Goal: Task Accomplishment & Management: Manage account settings

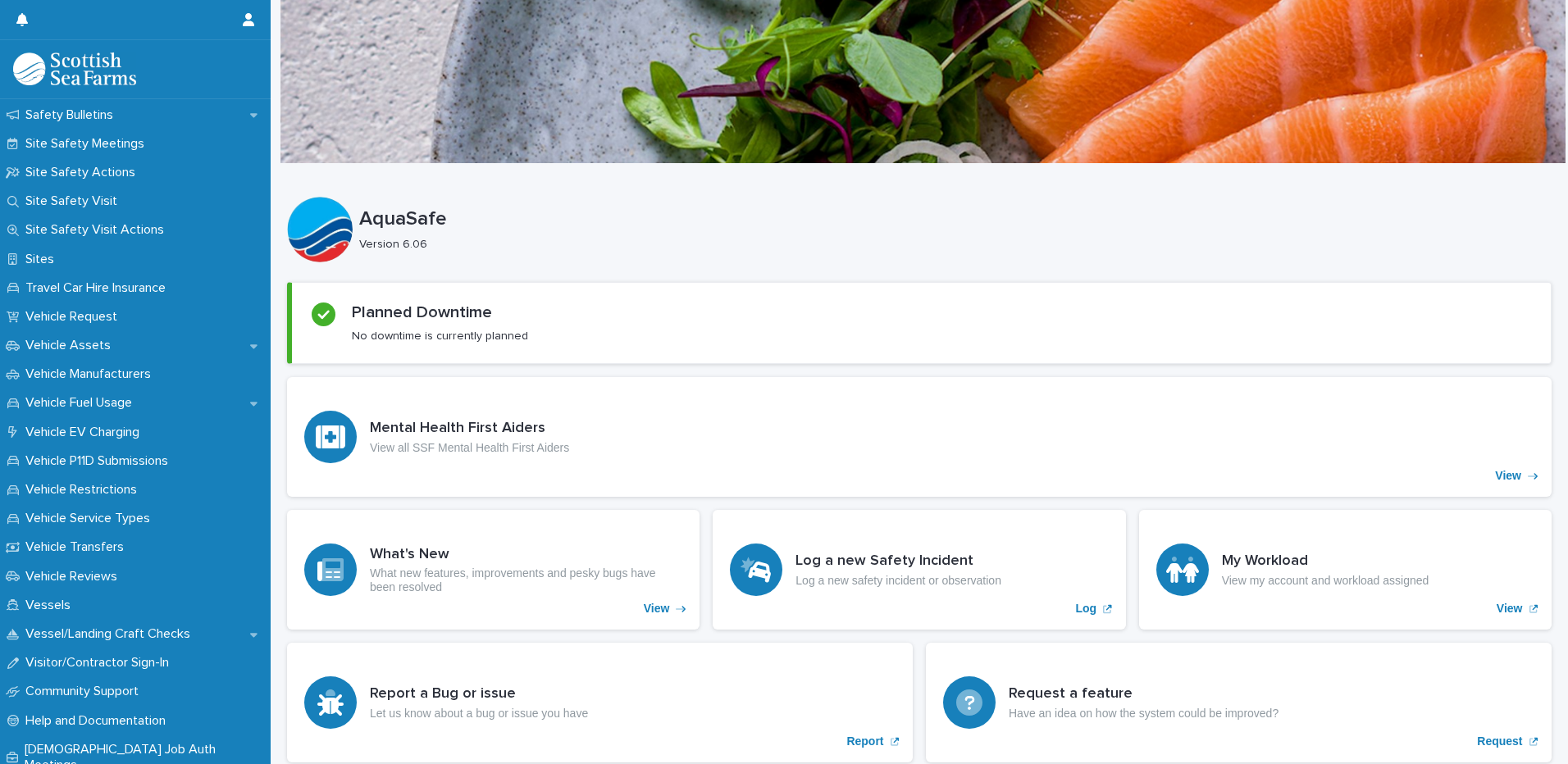
scroll to position [1341, 0]
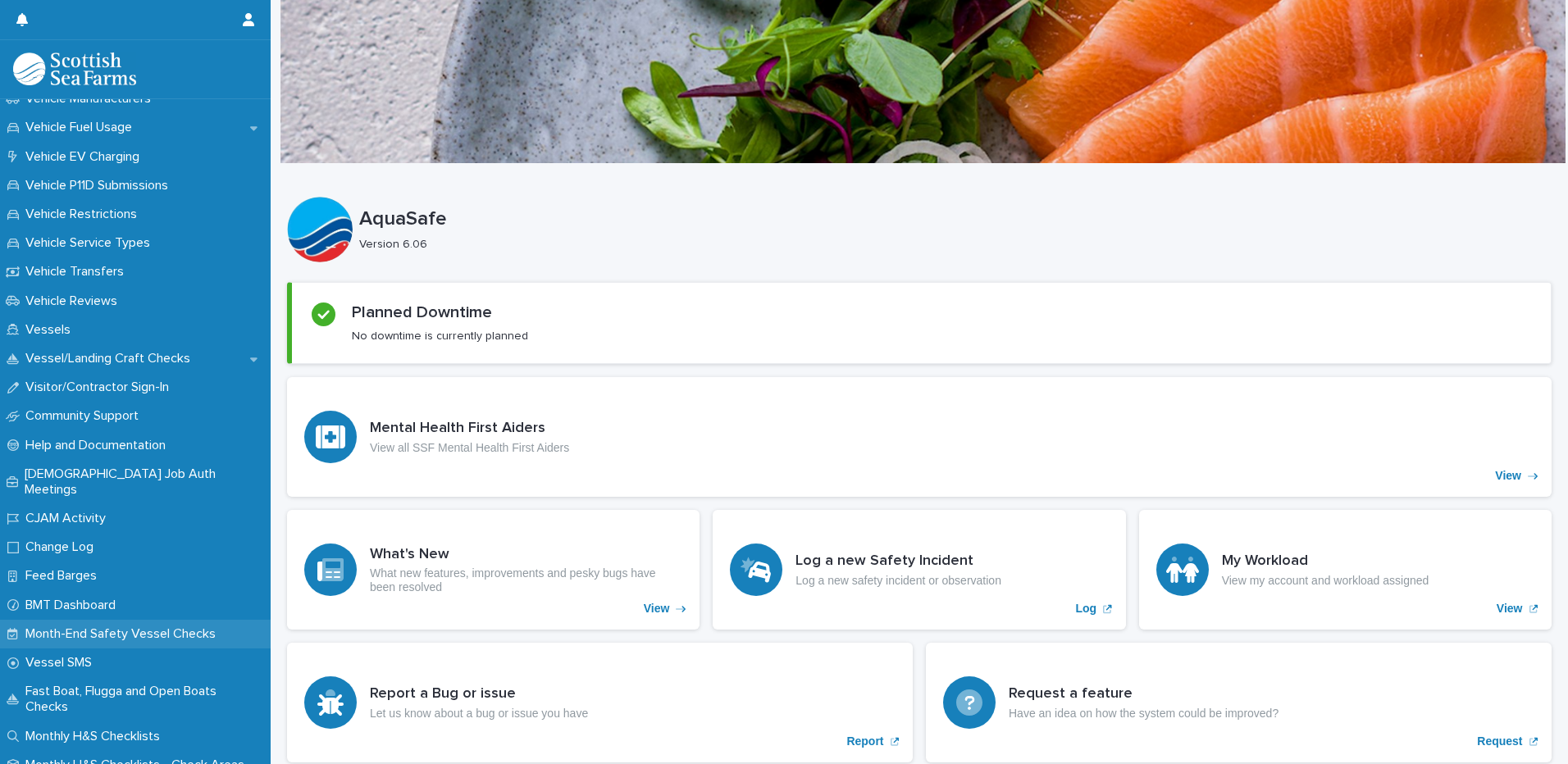
click at [117, 627] on p "Month-End Safety Vessel Checks" at bounding box center [123, 634] width 210 height 16
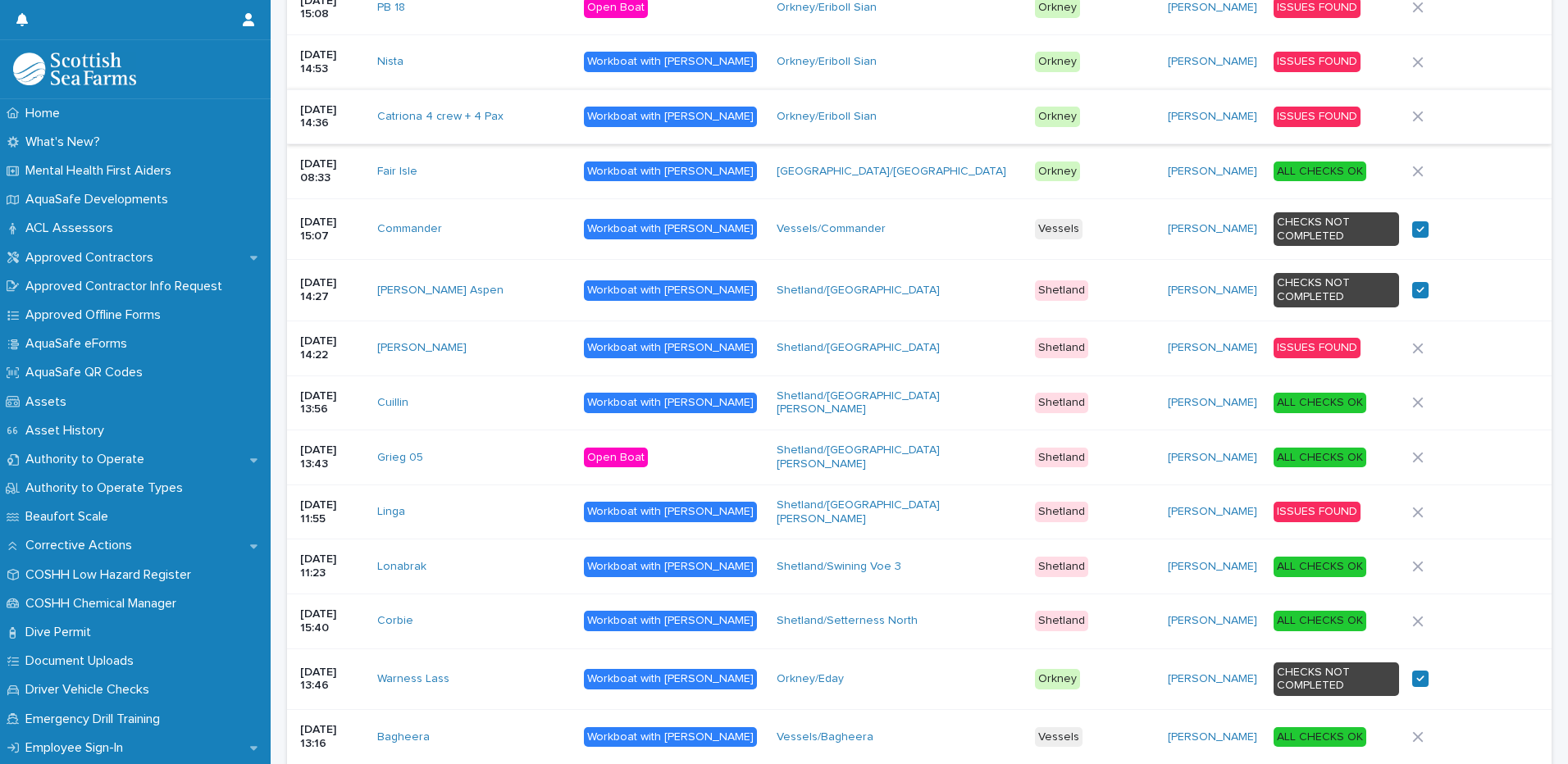
scroll to position [1119, 0]
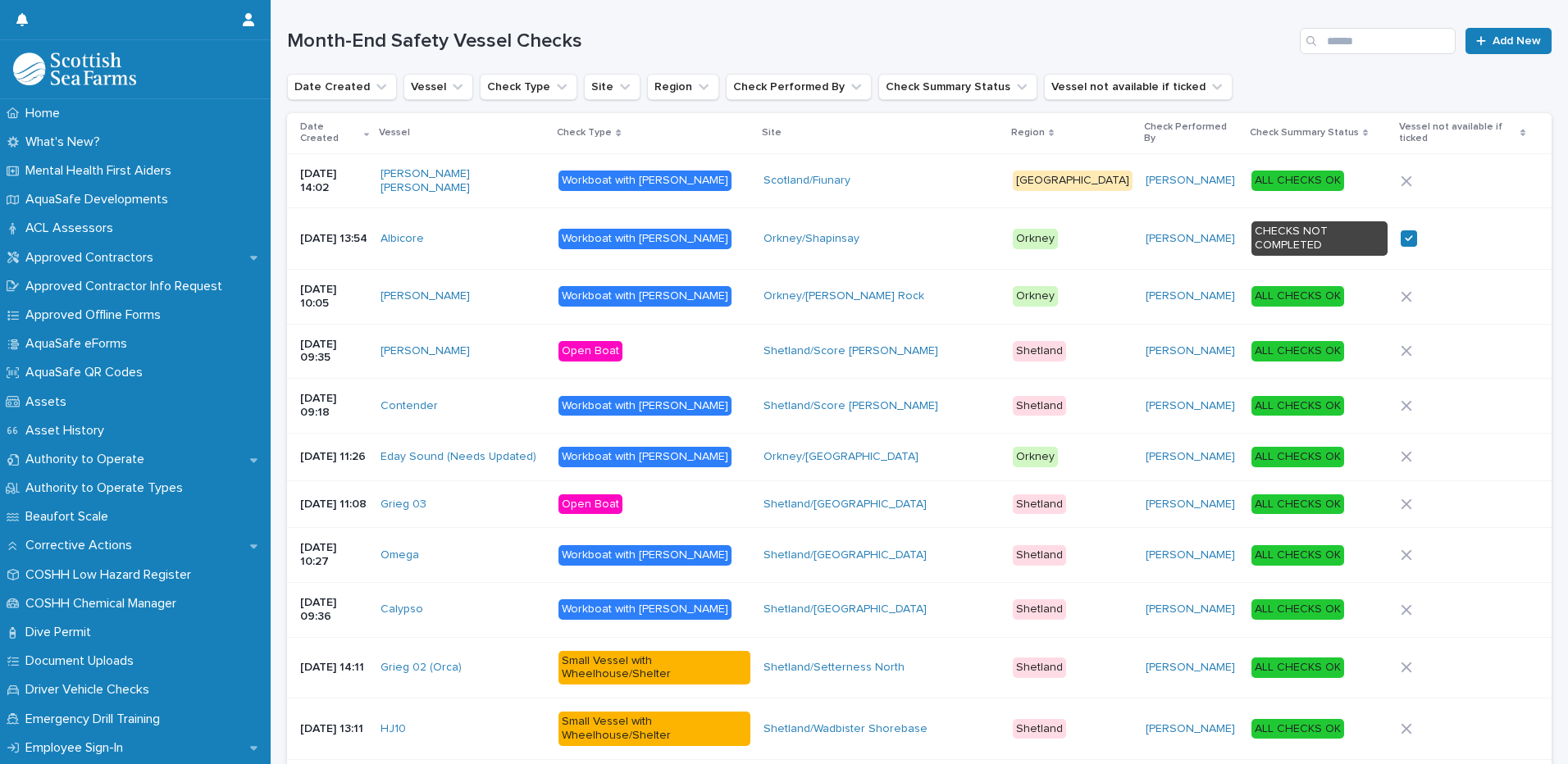
scroll to position [136, 0]
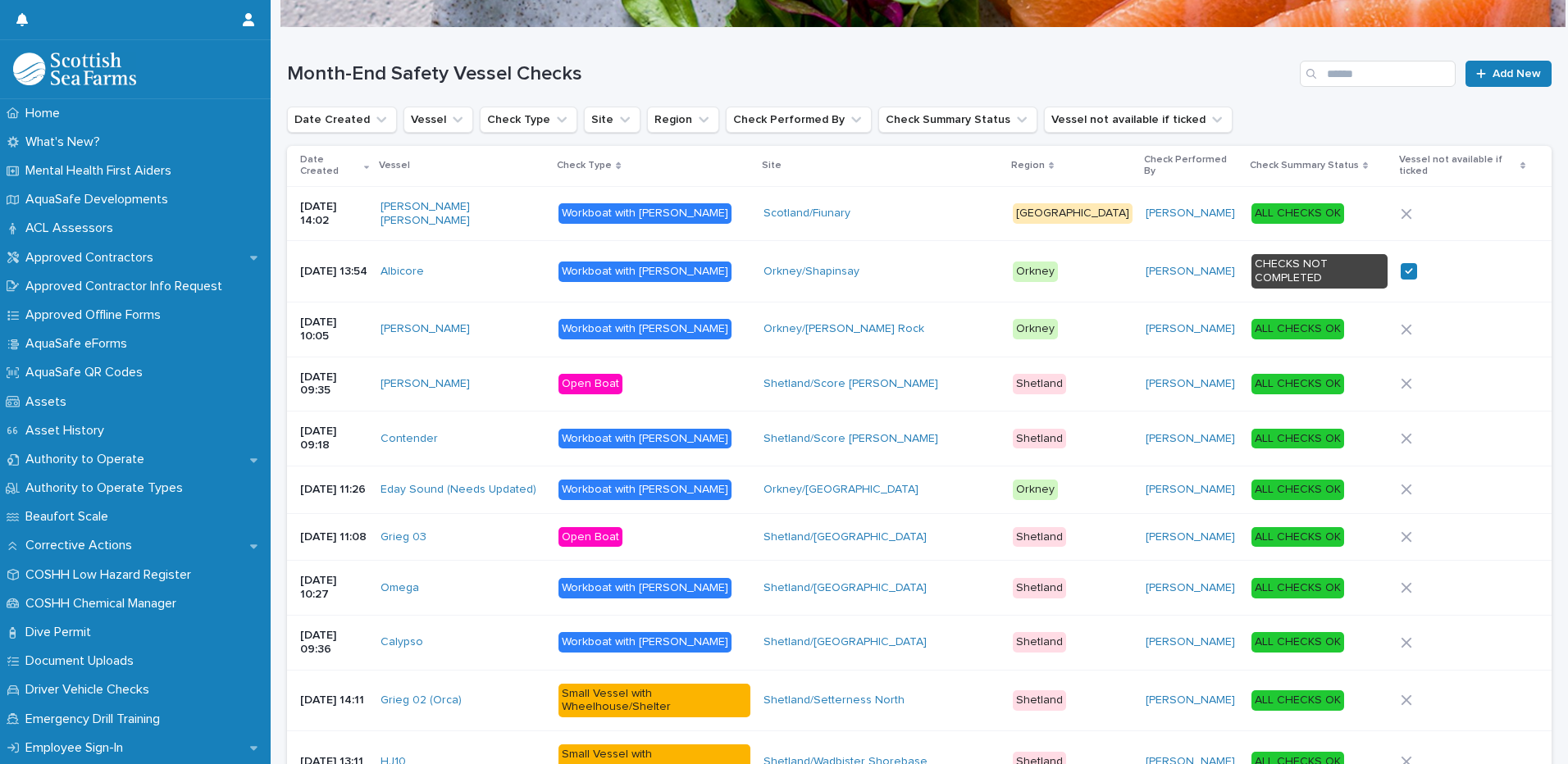
click at [489, 432] on div "Contender" at bounding box center [463, 439] width 165 height 14
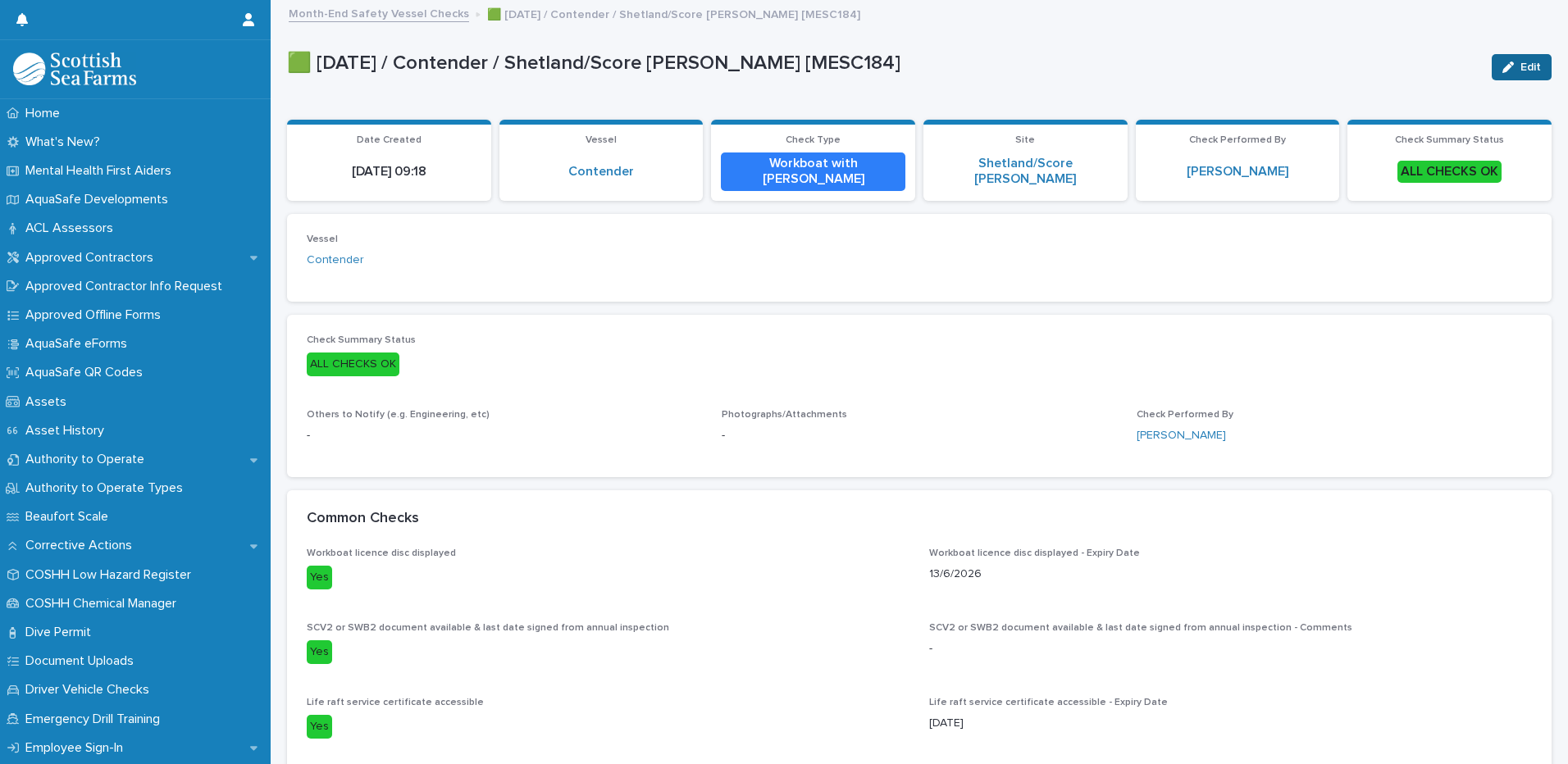
click at [1520, 66] on span "Edit" at bounding box center [1531, 67] width 21 height 11
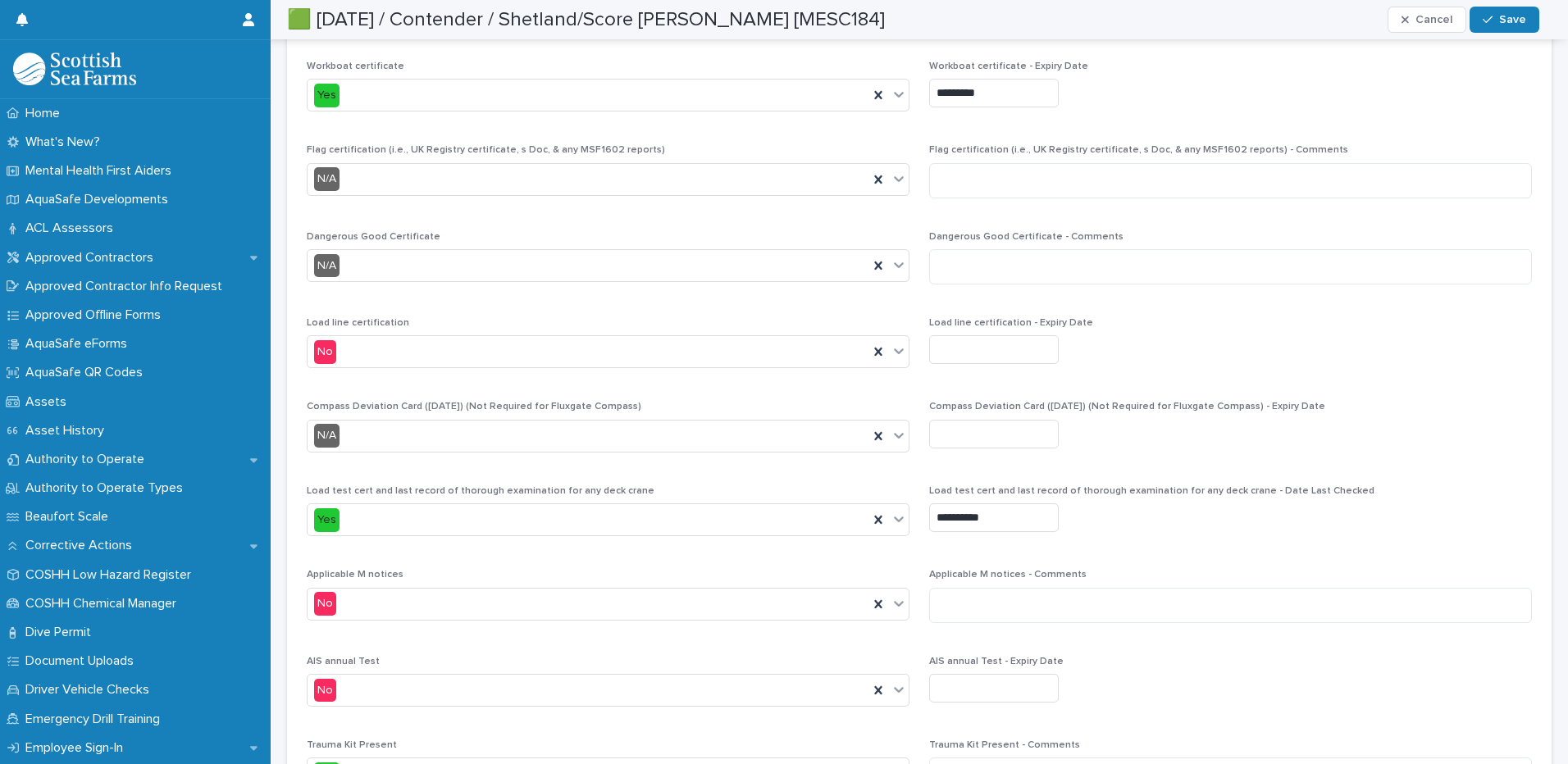
scroll to position [4835, 0]
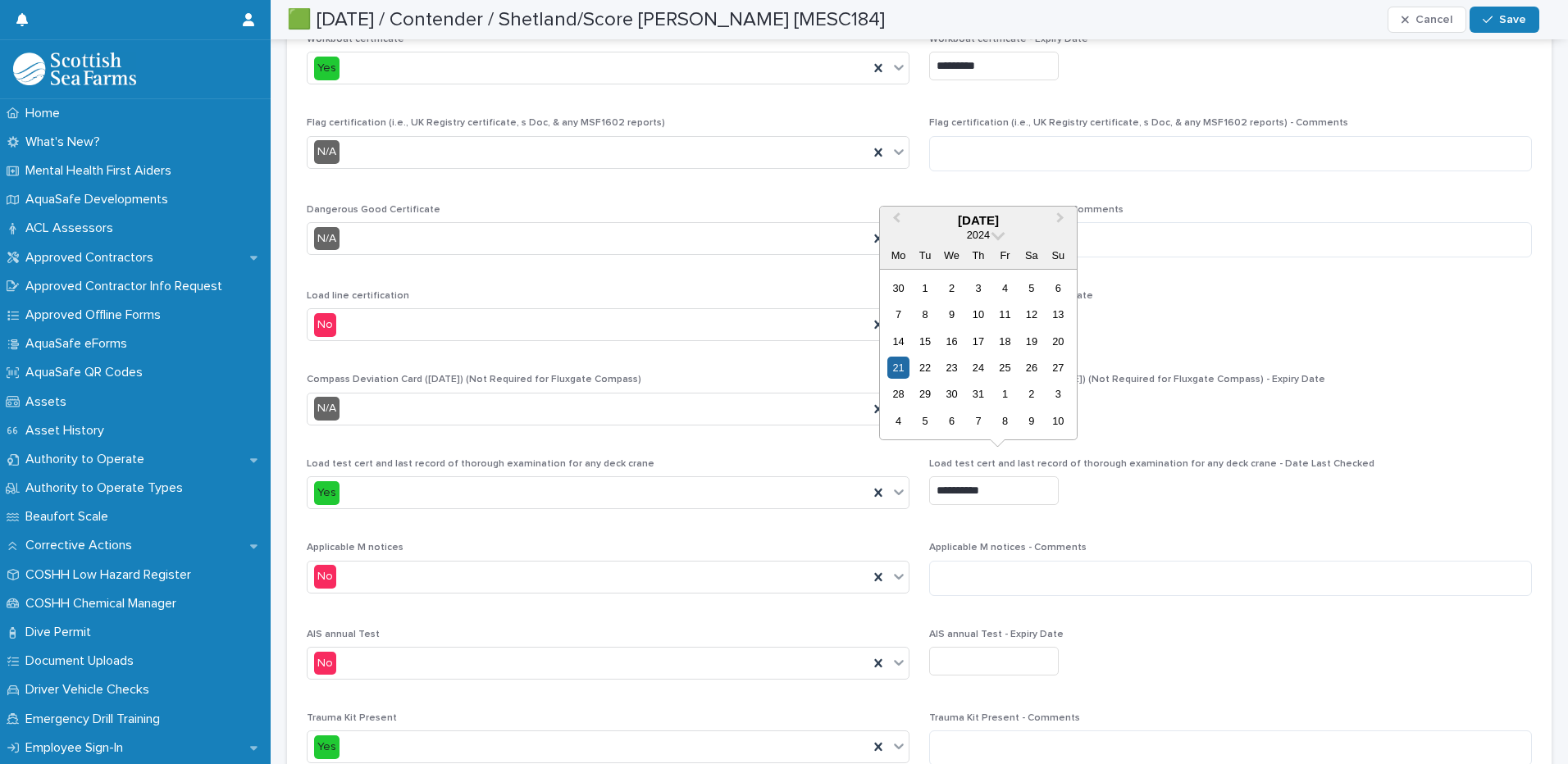
drag, startPoint x: 989, startPoint y: 474, endPoint x: 931, endPoint y: 475, distance: 58.0
click at [931, 476] on input "**********" at bounding box center [994, 490] width 129 height 29
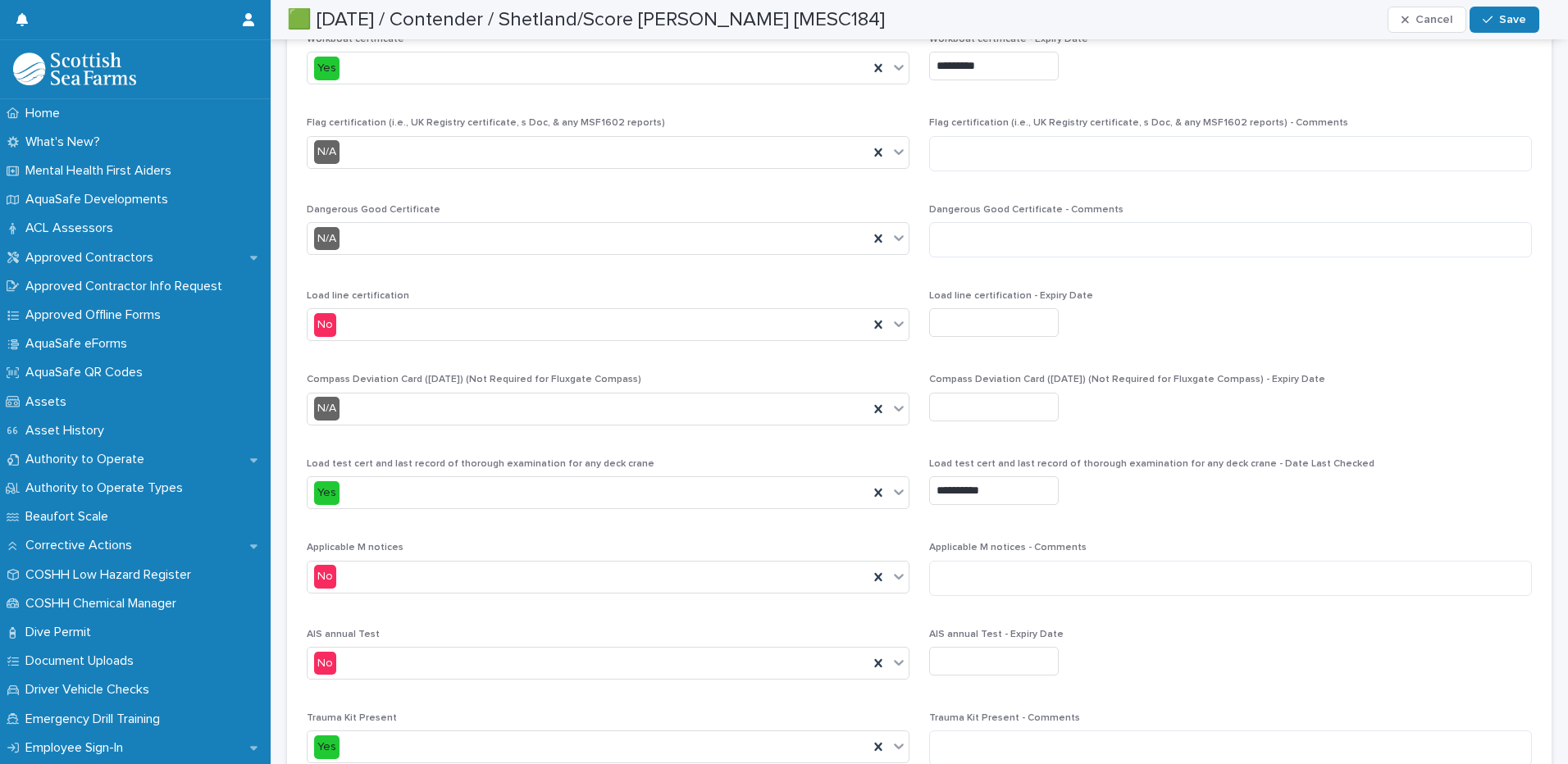
type input "*********"
click at [1505, 14] on span "Save" at bounding box center [1512, 20] width 27 height 11
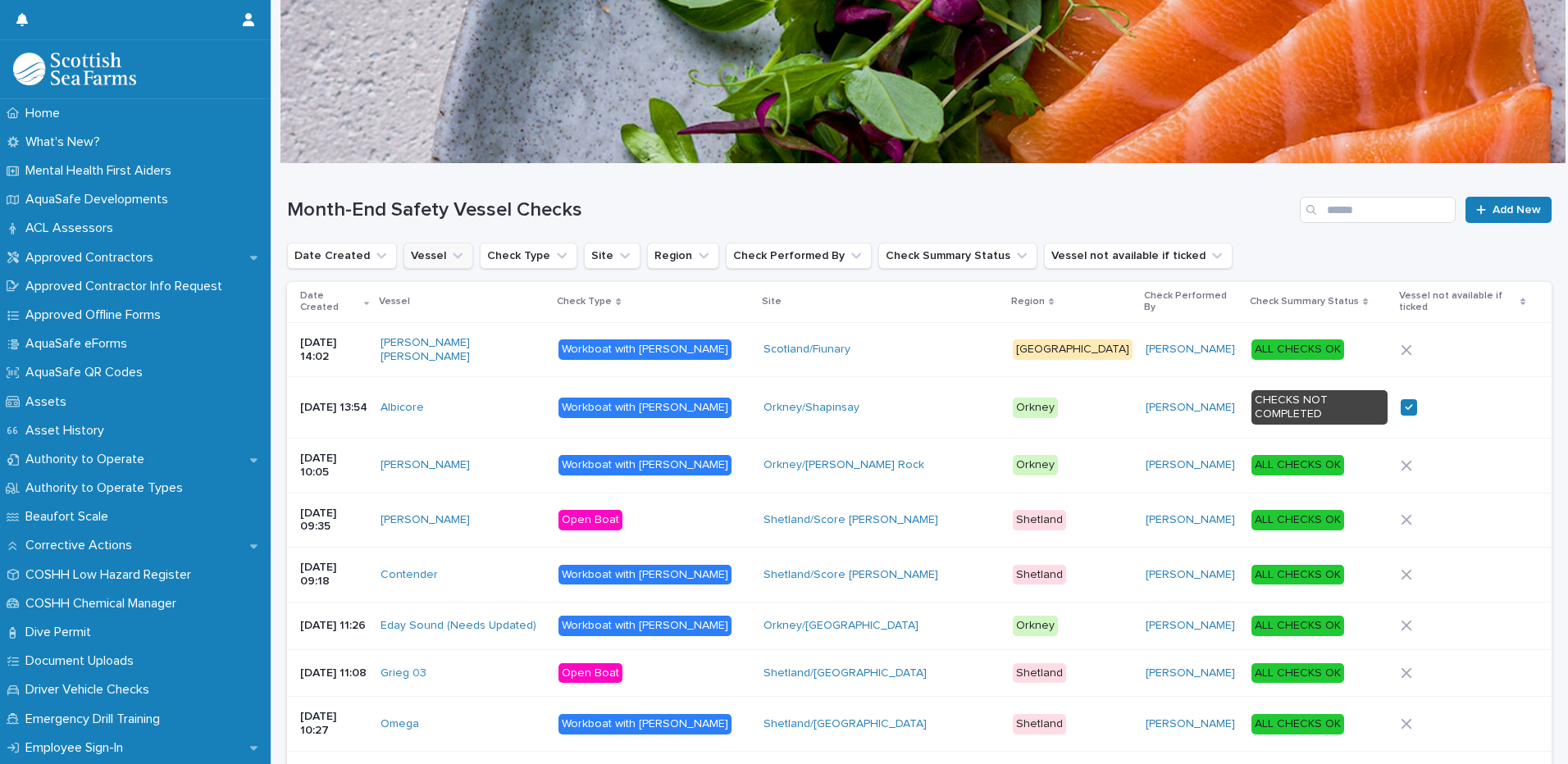
click at [450, 254] on icon "Vessel" at bounding box center [457, 256] width 17 height 17
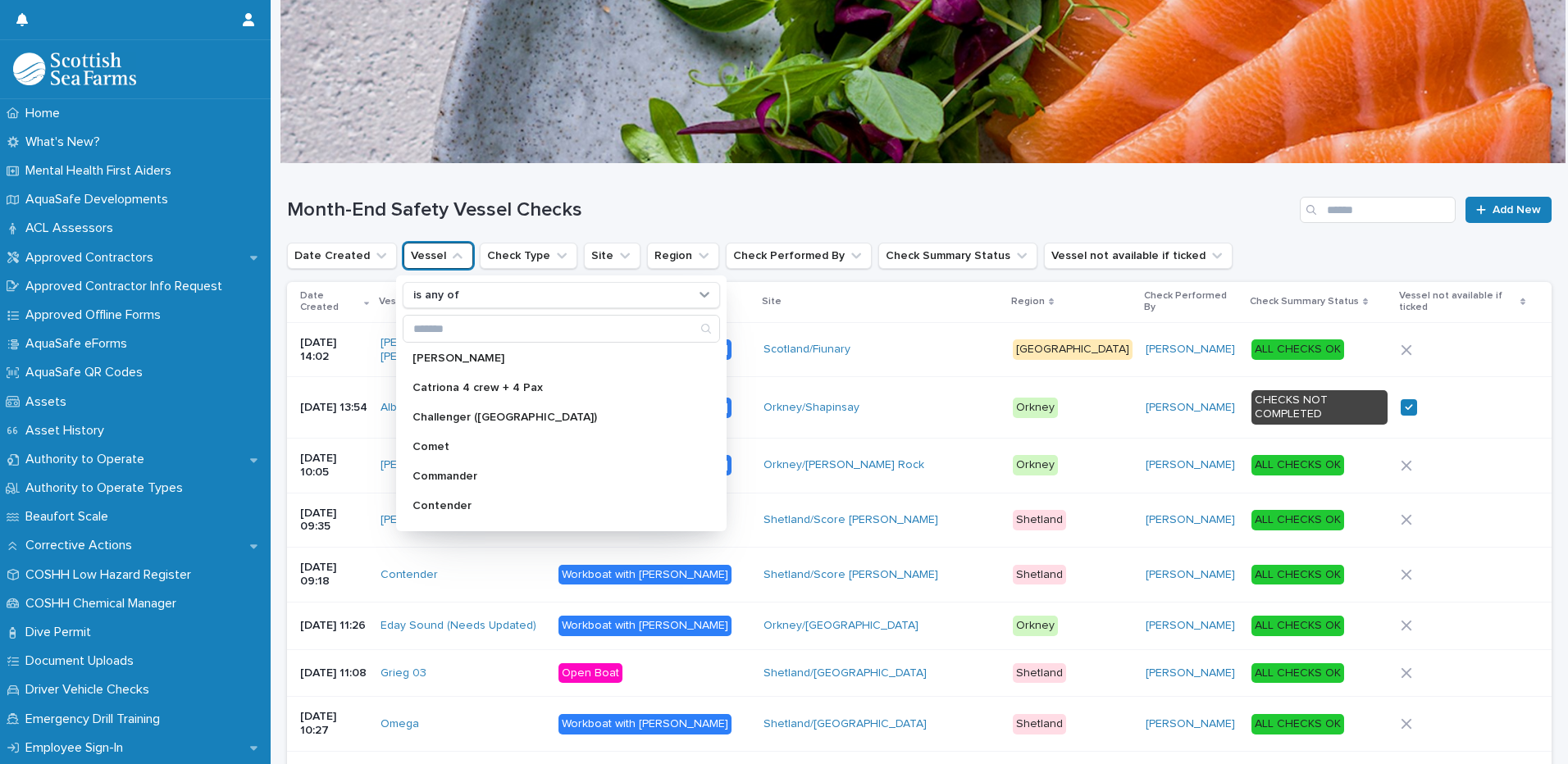
scroll to position [246, 0]
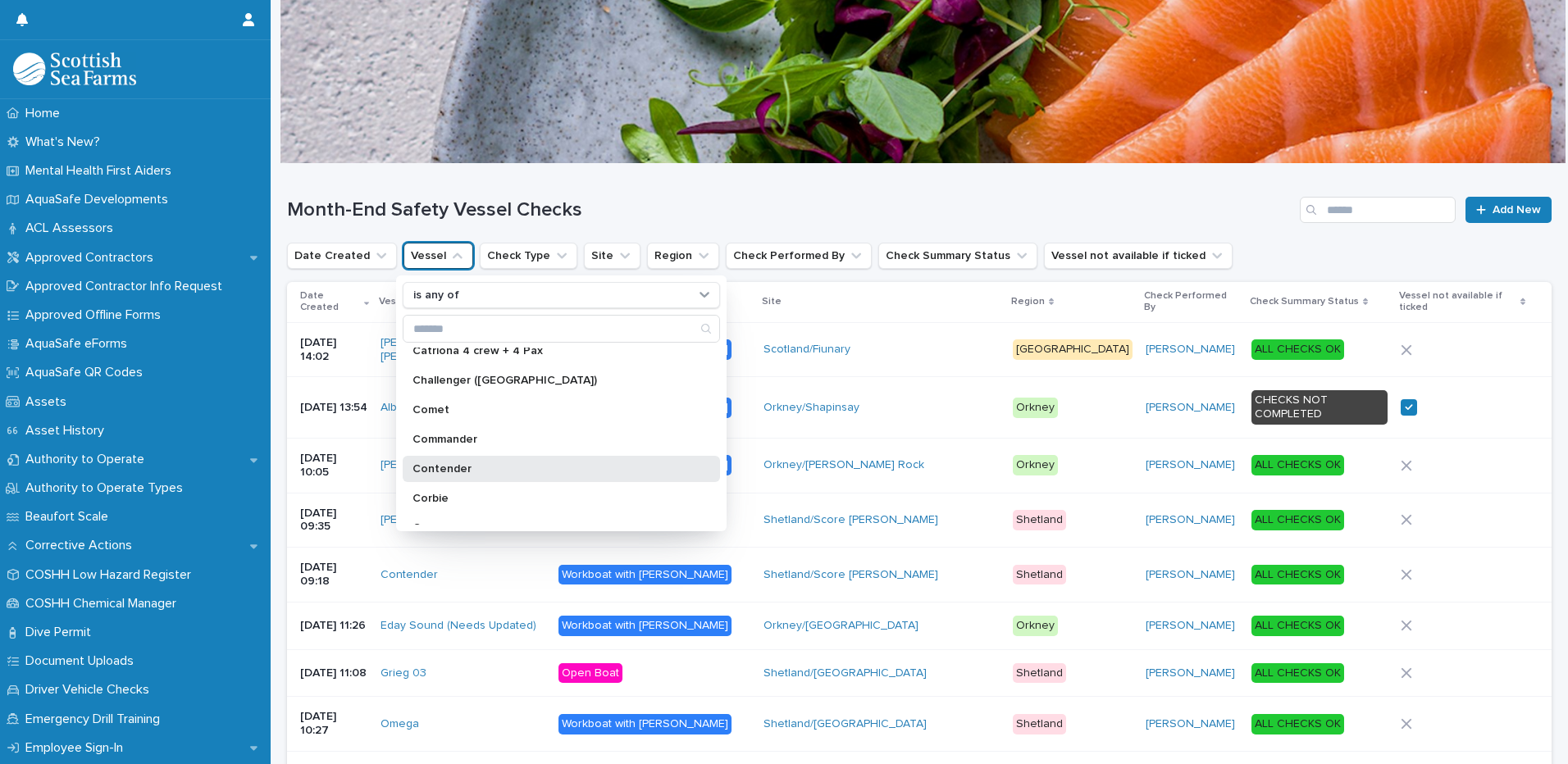
click at [461, 465] on p "Contender" at bounding box center [553, 468] width 282 height 11
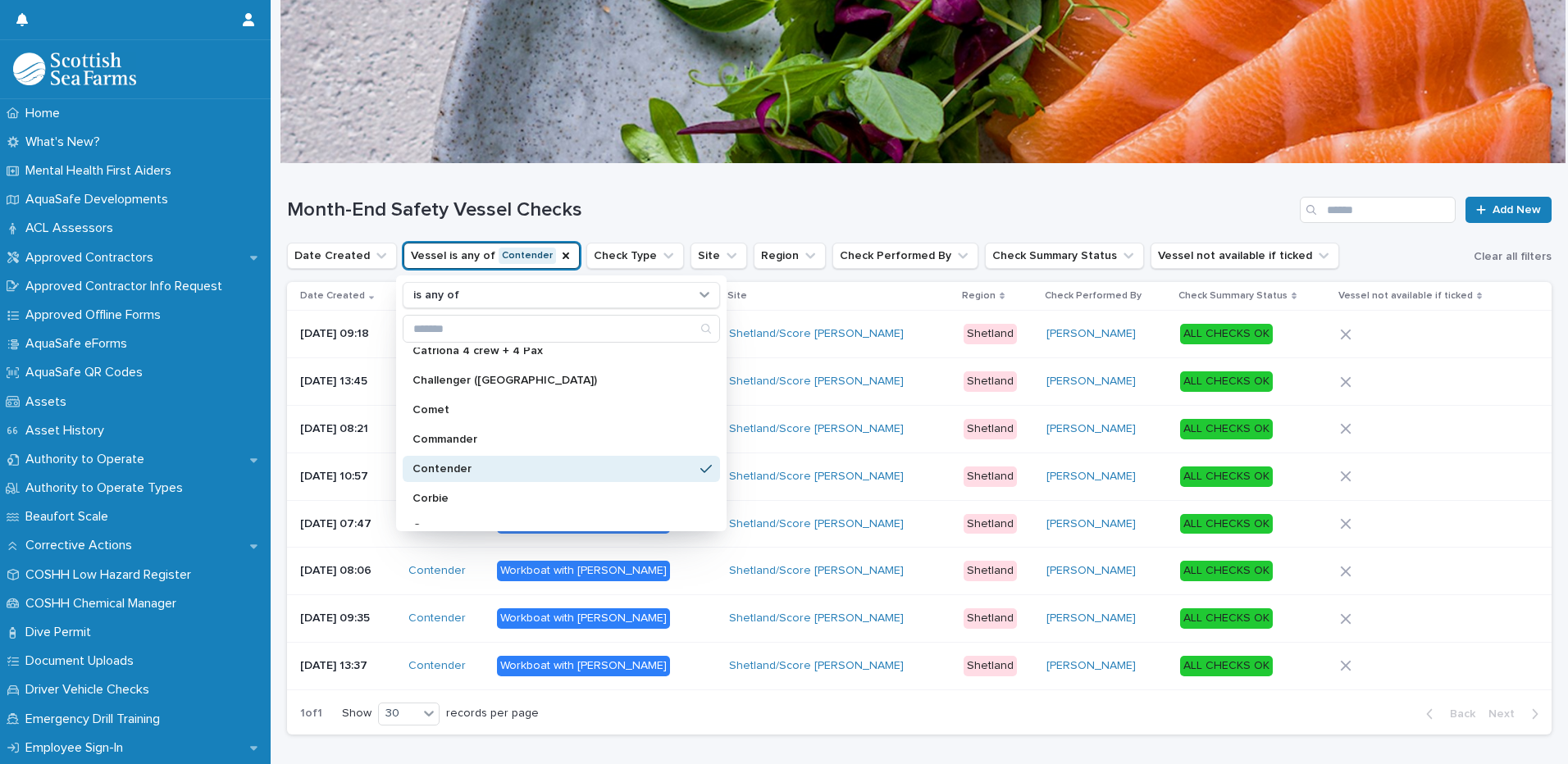
click at [790, 190] on div "Month-End Safety Vessel Checks Add New" at bounding box center [919, 203] width 1264 height 79
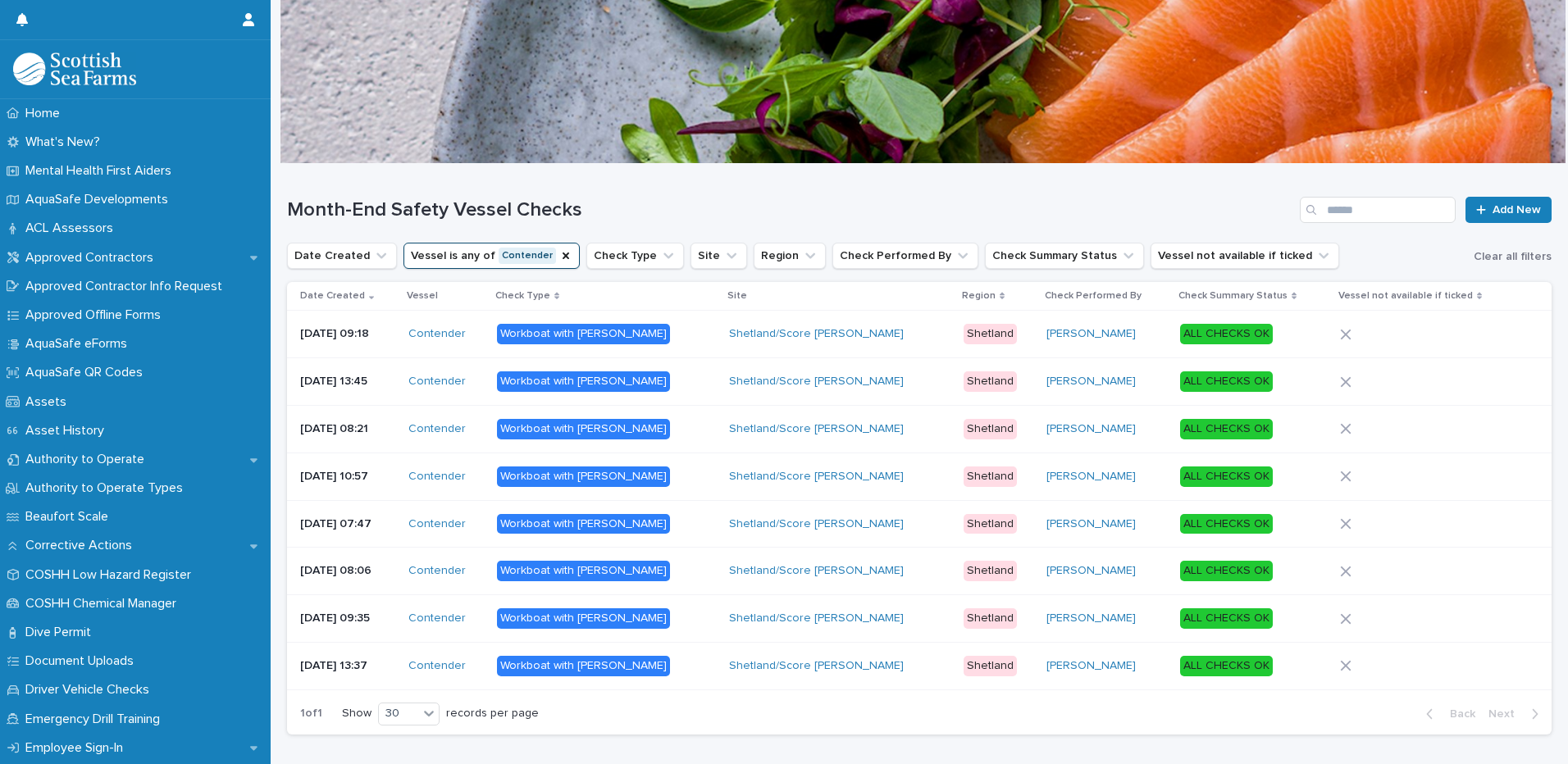
click at [690, 520] on p "Workboat with [PERSON_NAME]" at bounding box center [606, 524] width 219 height 21
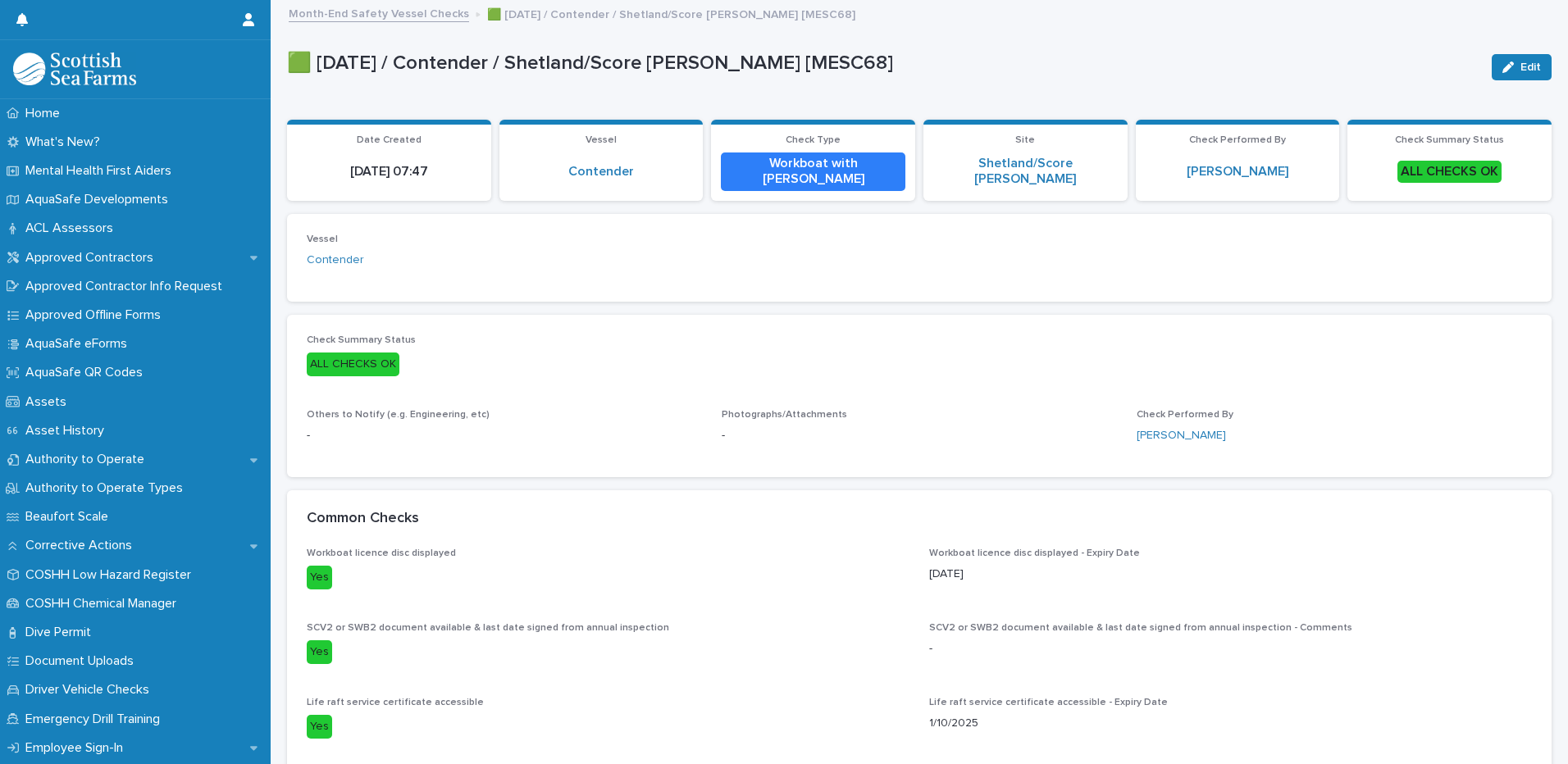
drag, startPoint x: 1510, startPoint y: 61, endPoint x: 1328, endPoint y: 387, distance: 373.4
click at [1520, 62] on span "Edit" at bounding box center [1531, 67] width 21 height 11
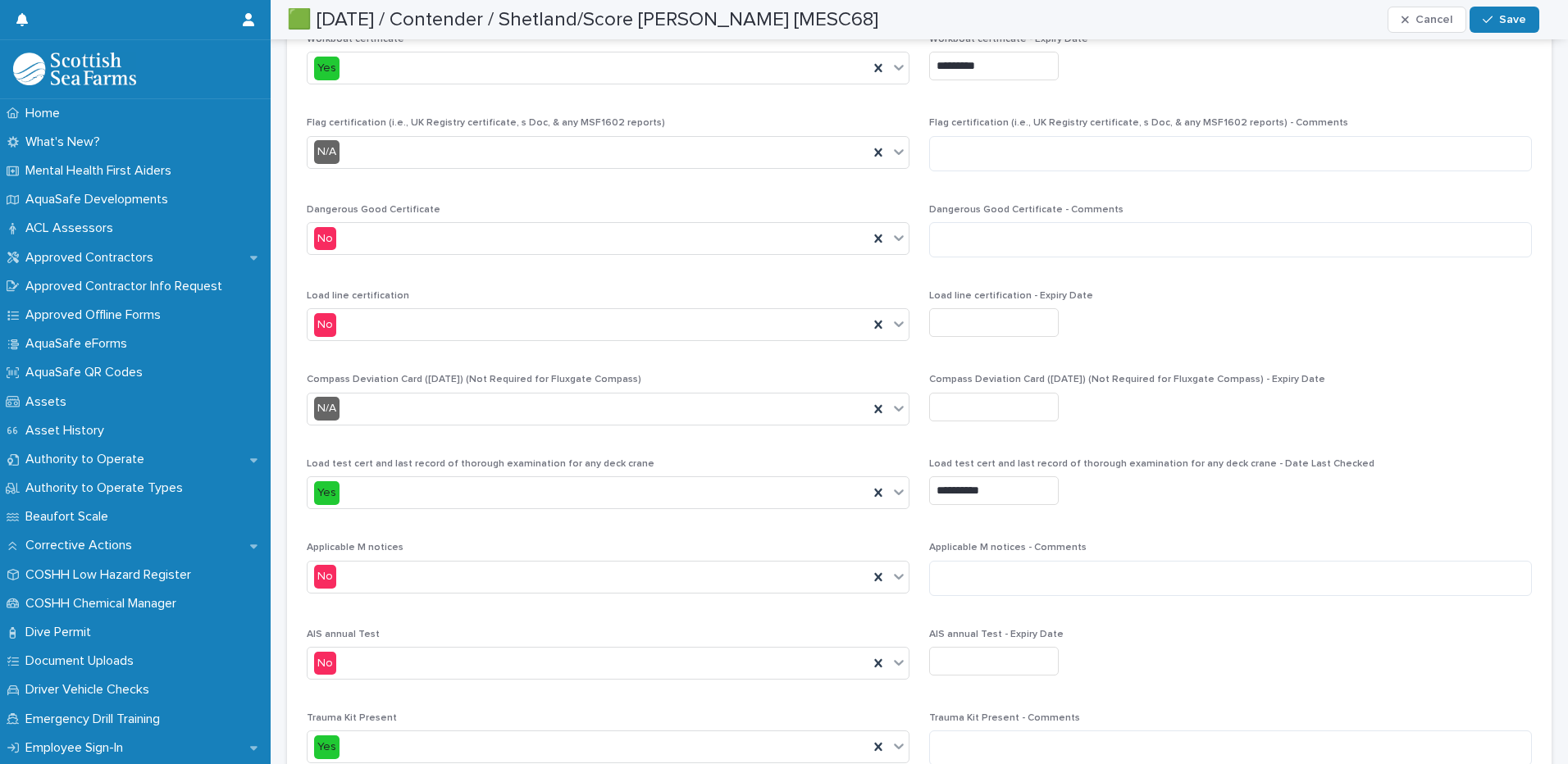
scroll to position [4917, 0]
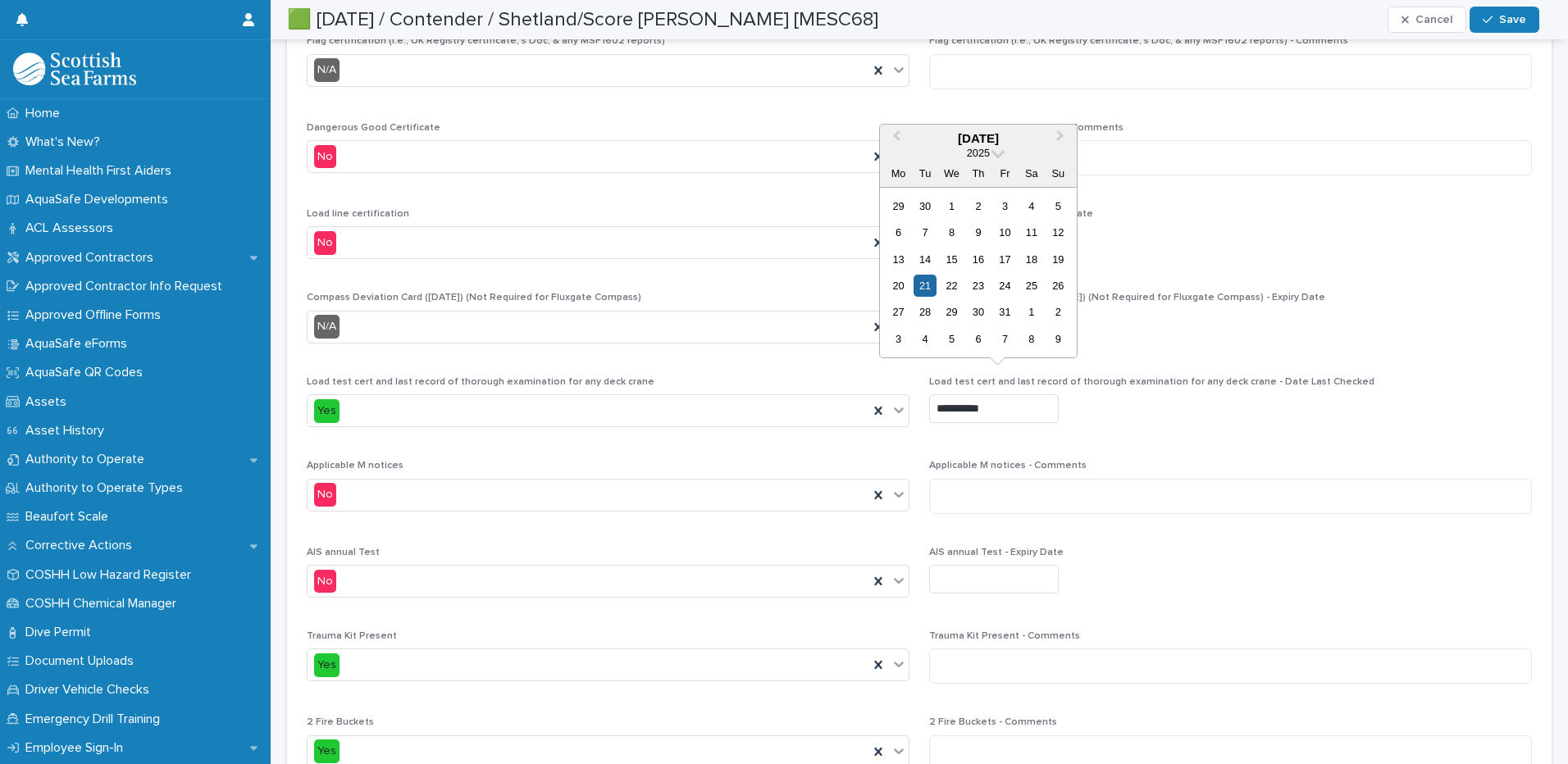
drag, startPoint x: 986, startPoint y: 391, endPoint x: 936, endPoint y: 389, distance: 50.0
click at [936, 395] on input "**********" at bounding box center [994, 409] width 129 height 29
type input "*********"
click at [1503, 22] on span "Save" at bounding box center [1512, 20] width 27 height 11
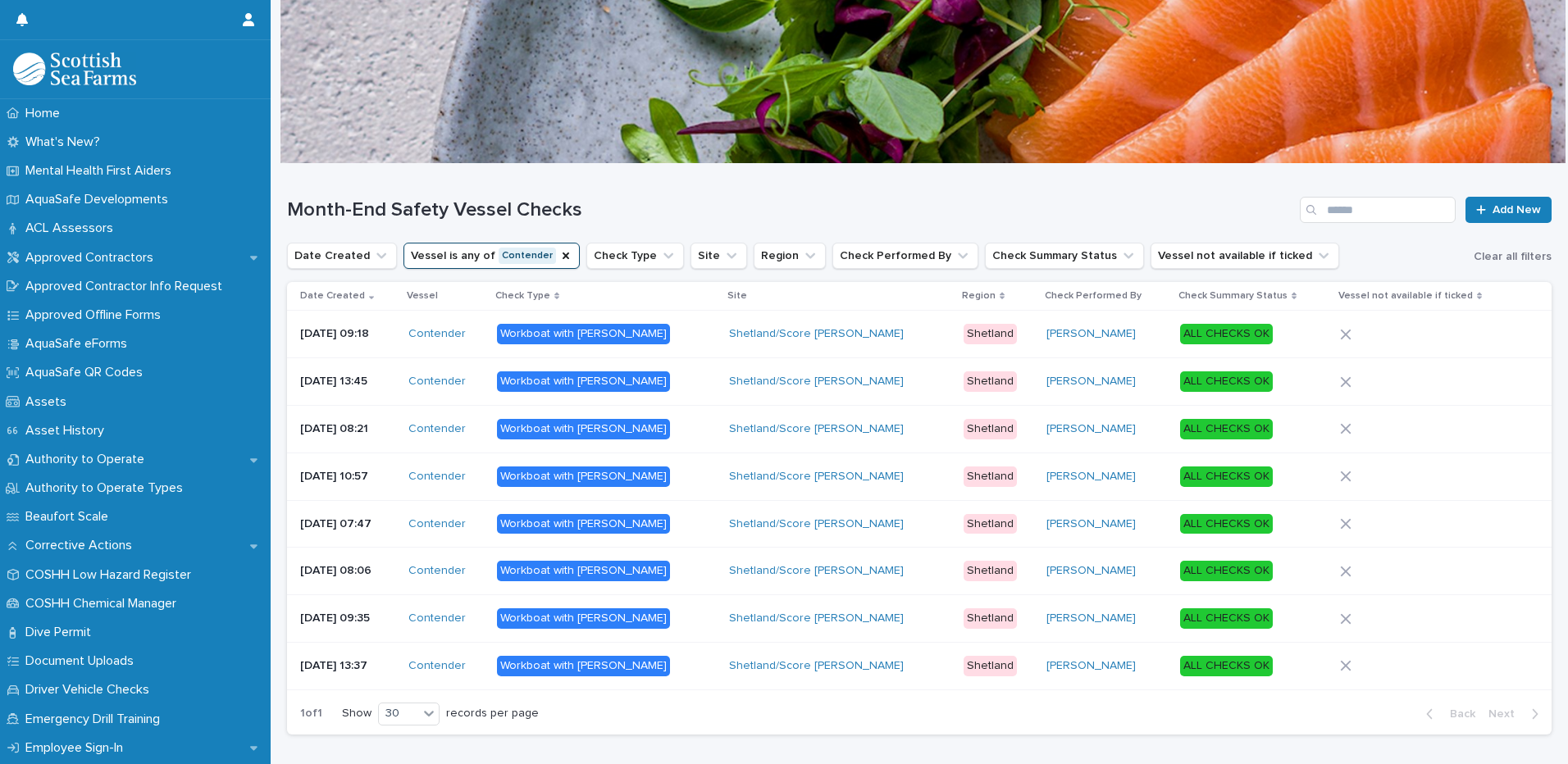
click at [395, 470] on p "[DATE] 10:57" at bounding box center [348, 476] width 95 height 14
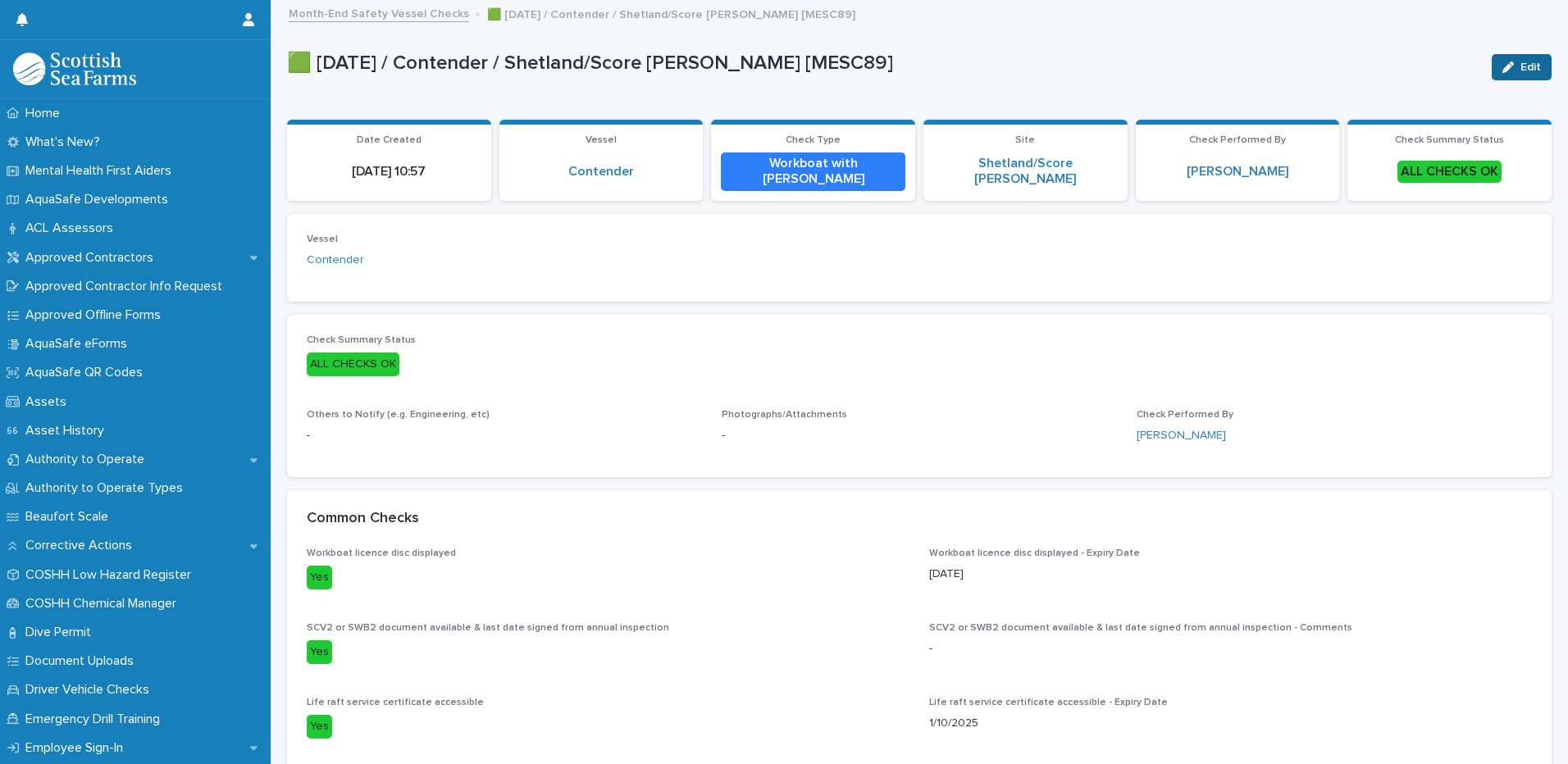
click at [1503, 63] on div "button" at bounding box center [1510, 67] width 18 height 11
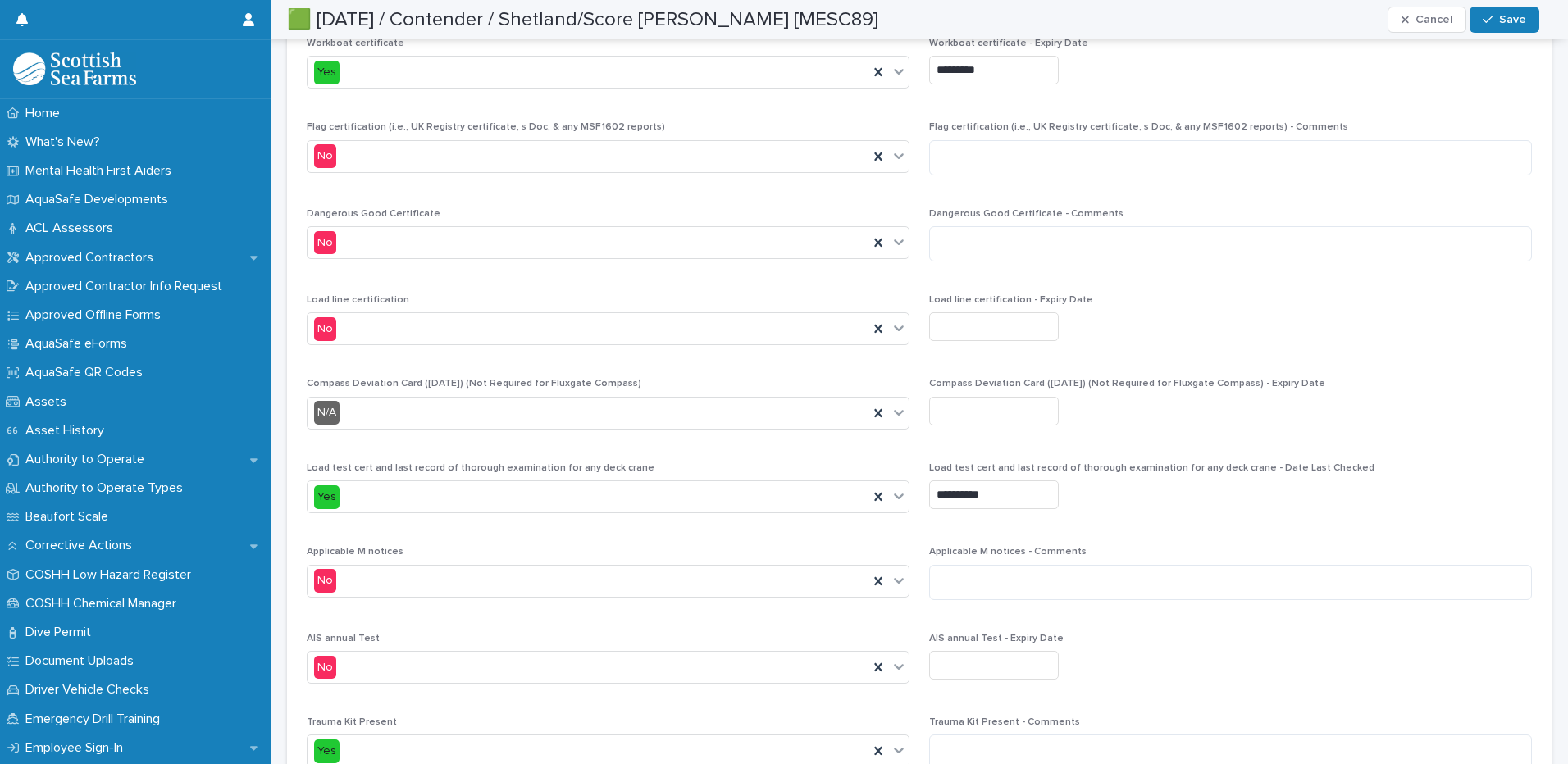
scroll to position [4835, 0]
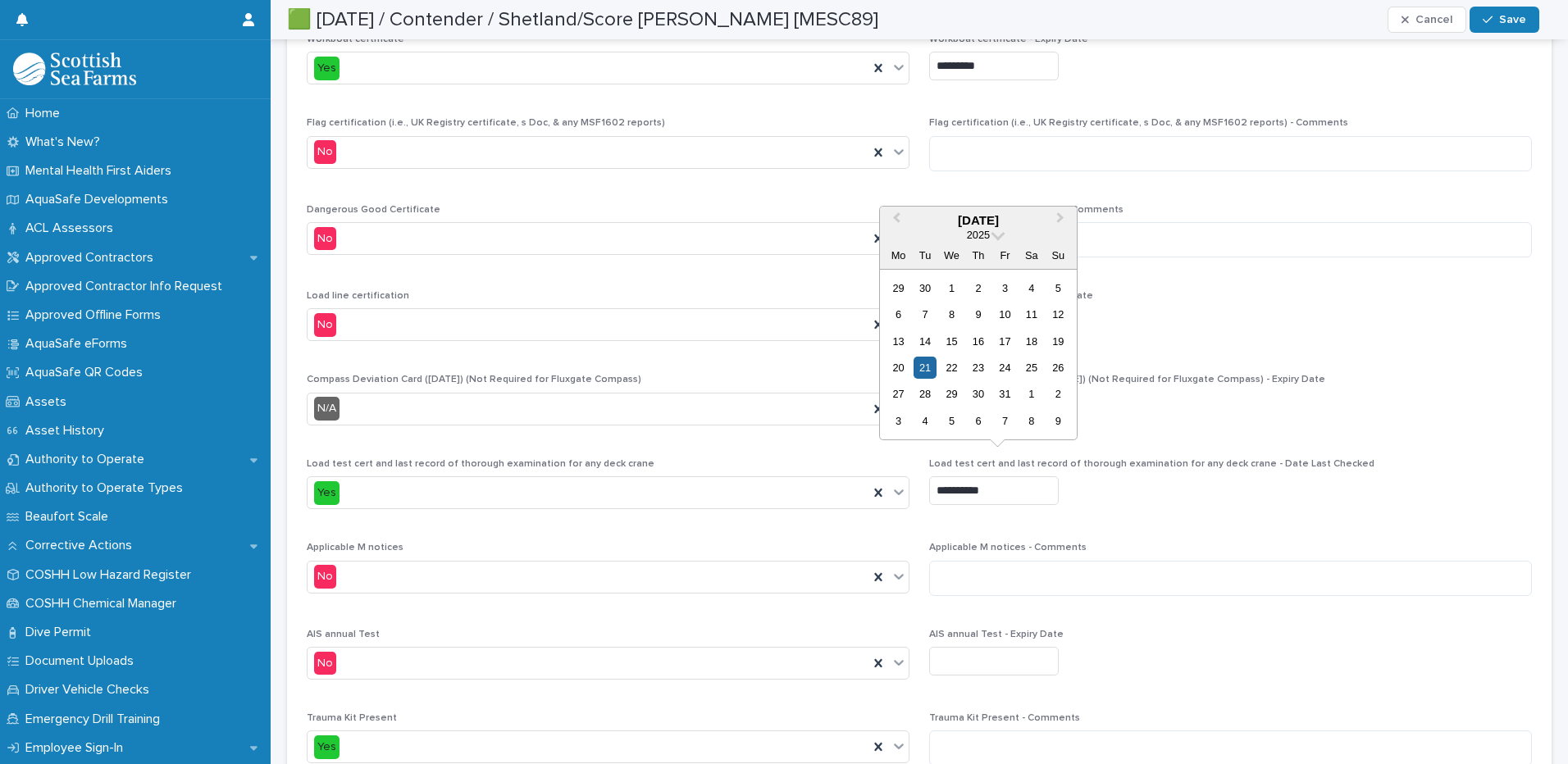
drag, startPoint x: 987, startPoint y: 474, endPoint x: 924, endPoint y: 476, distance: 63.0
click at [929, 476] on input "**********" at bounding box center [994, 490] width 129 height 29
type input "*********"
click at [1516, 17] on span "Save" at bounding box center [1512, 20] width 27 height 11
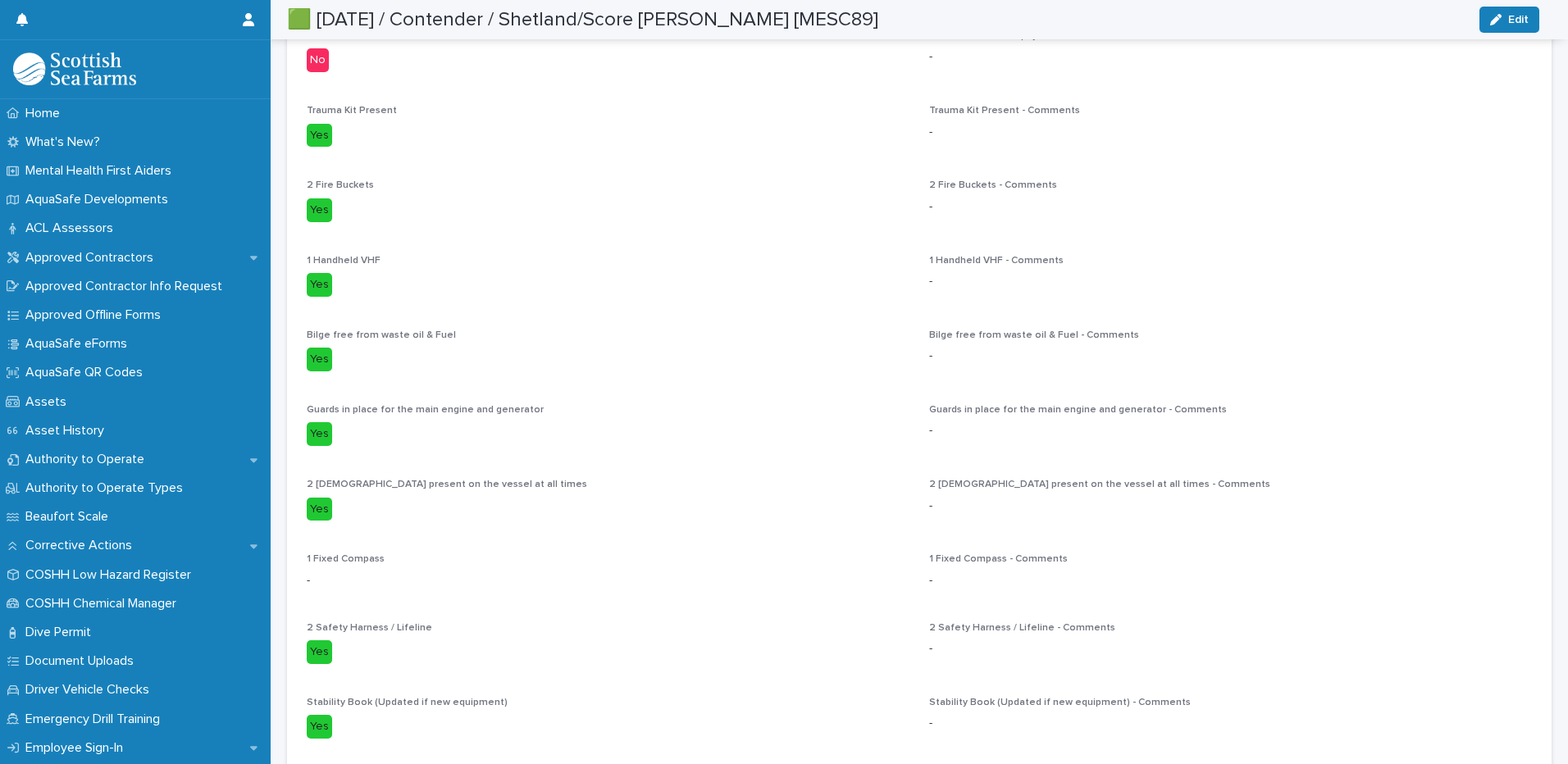
scroll to position [4753, 0]
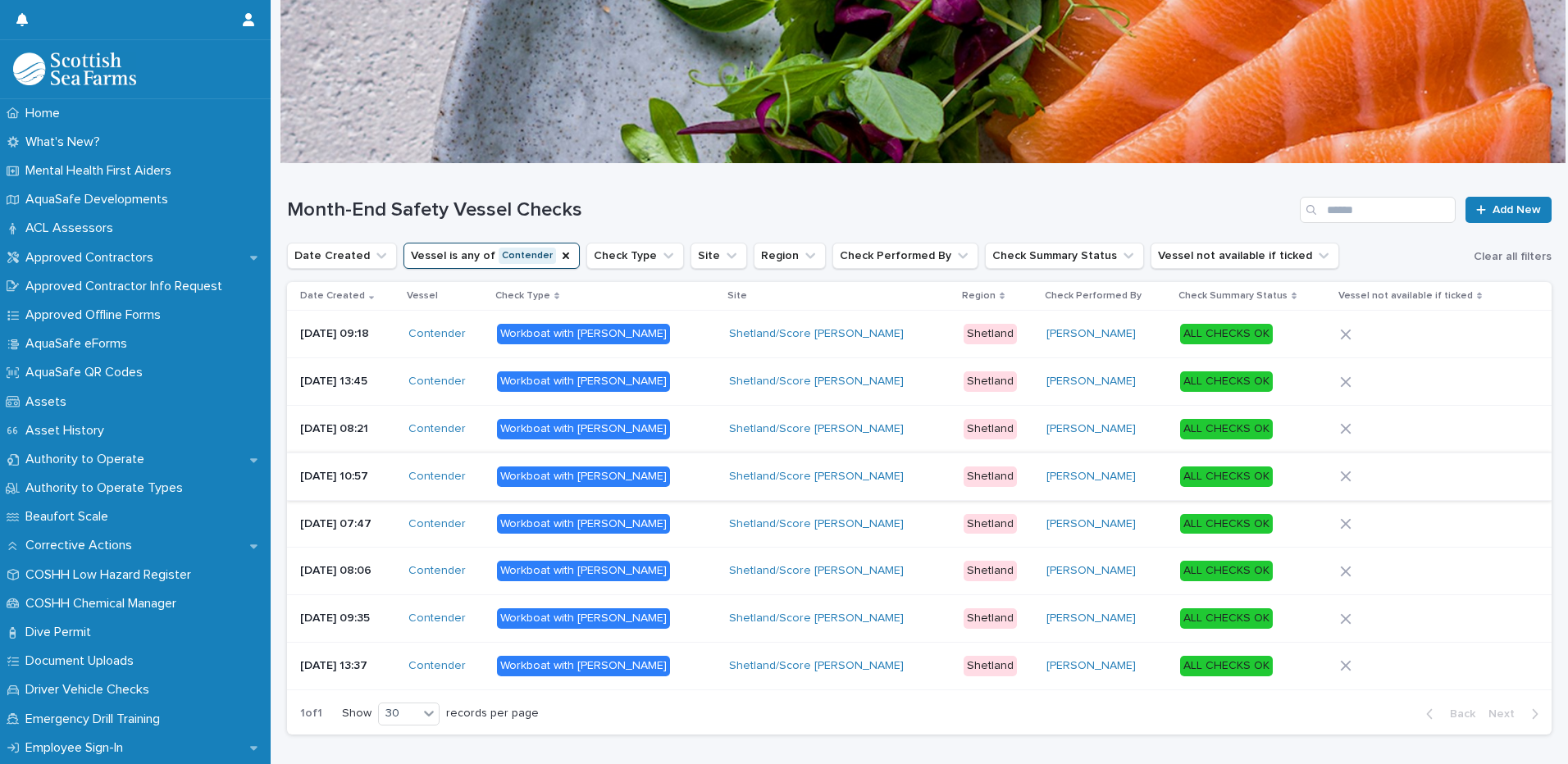
click at [395, 422] on p "[DATE] 08:21" at bounding box center [348, 428] width 95 height 14
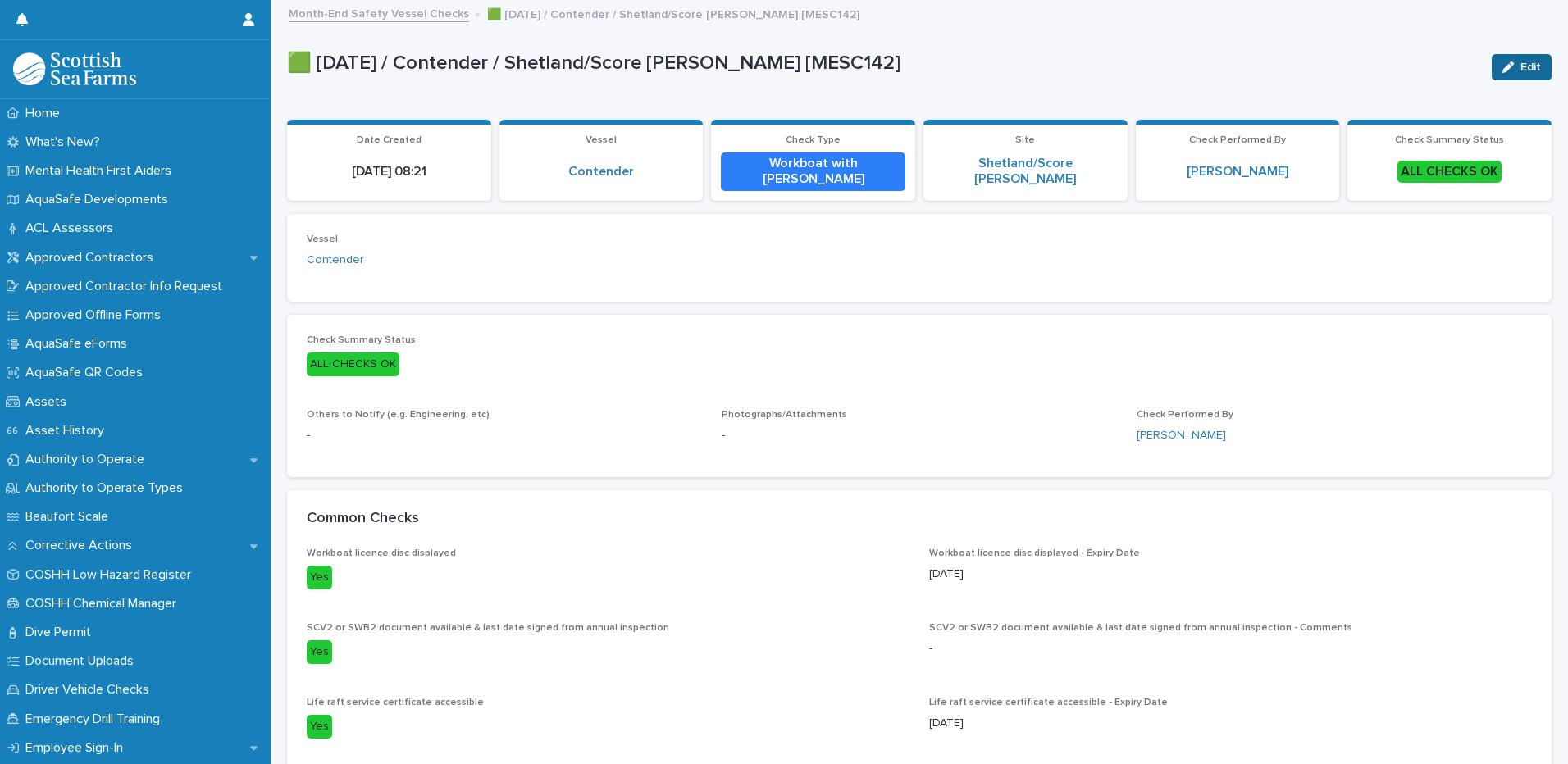
click at [1517, 57] on button "Edit" at bounding box center [1521, 67] width 60 height 26
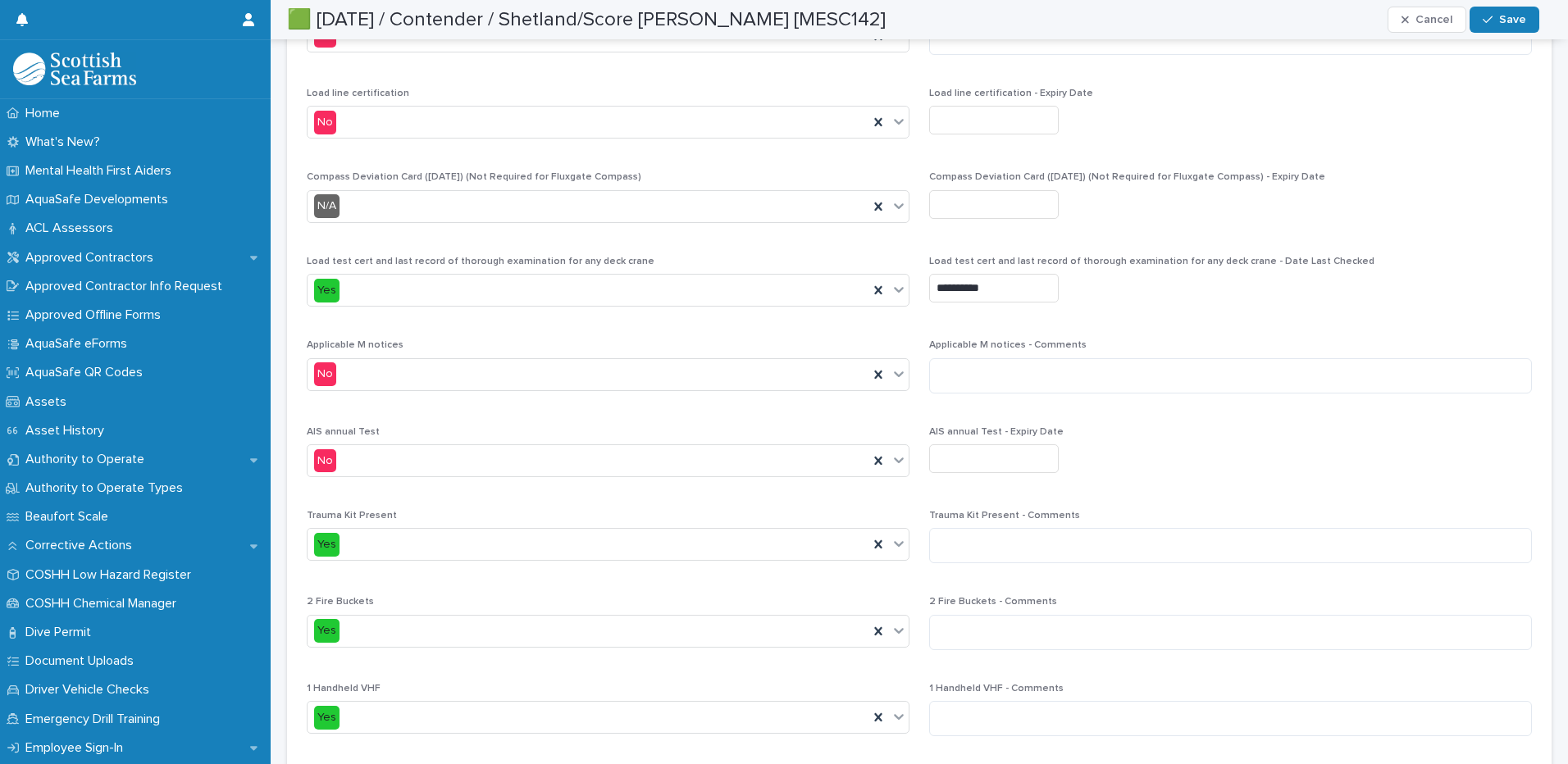
scroll to position [5081, 0]
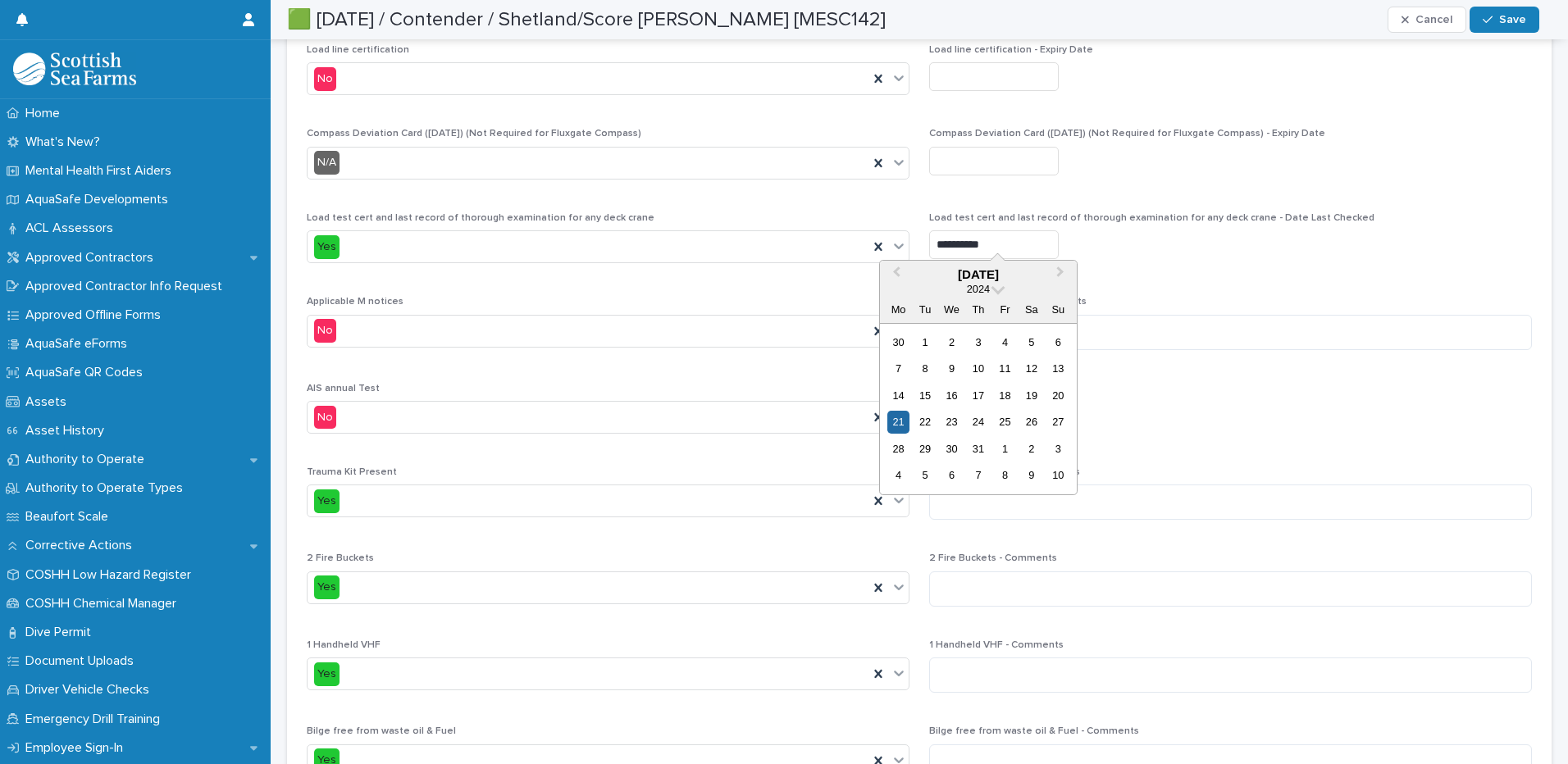
drag, startPoint x: 1007, startPoint y: 226, endPoint x: 936, endPoint y: 232, distance: 71.3
click at [936, 232] on input "**********" at bounding box center [994, 244] width 129 height 29
type input "*********"
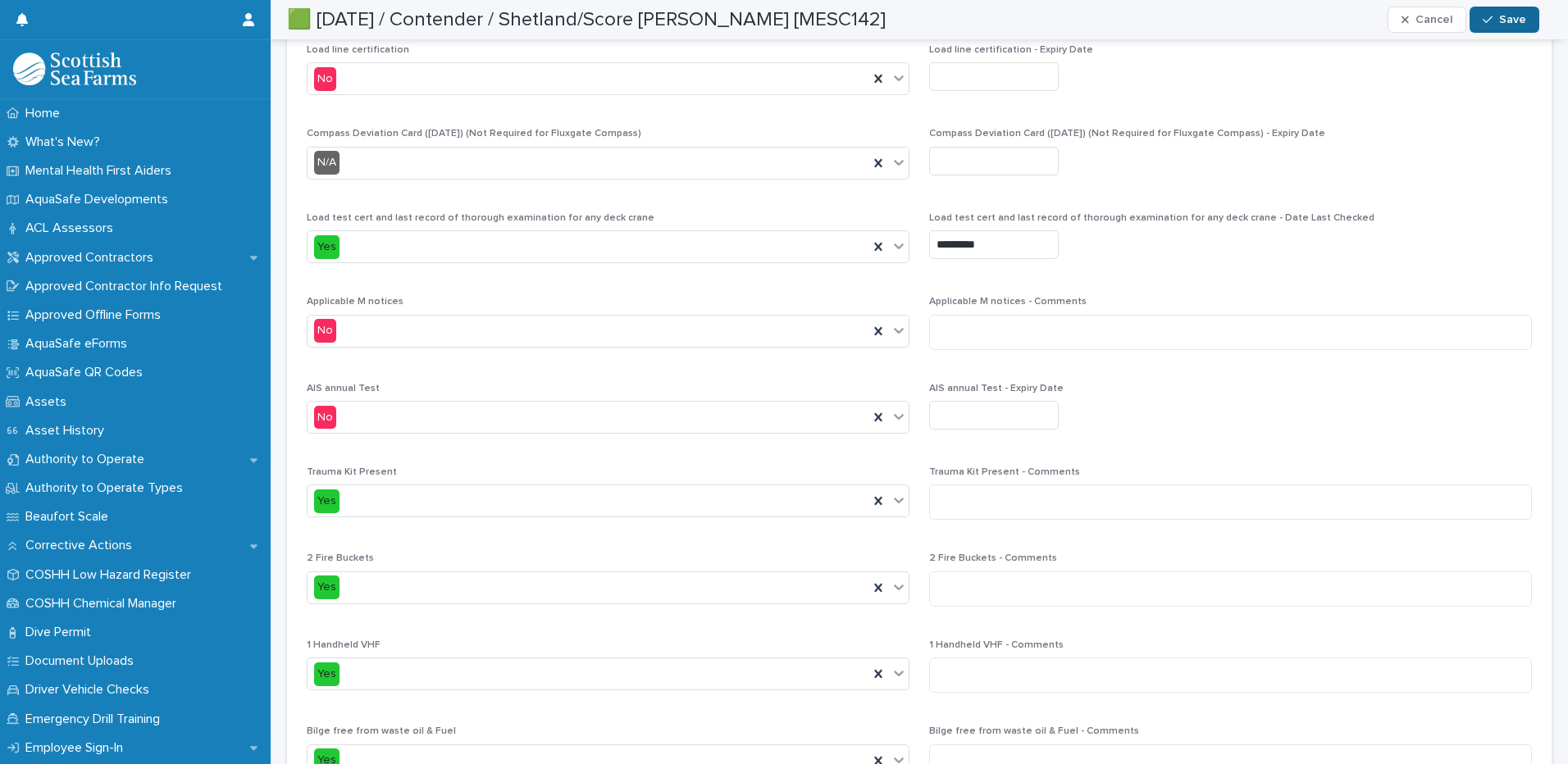
click at [1521, 16] on span "Save" at bounding box center [1512, 20] width 27 height 11
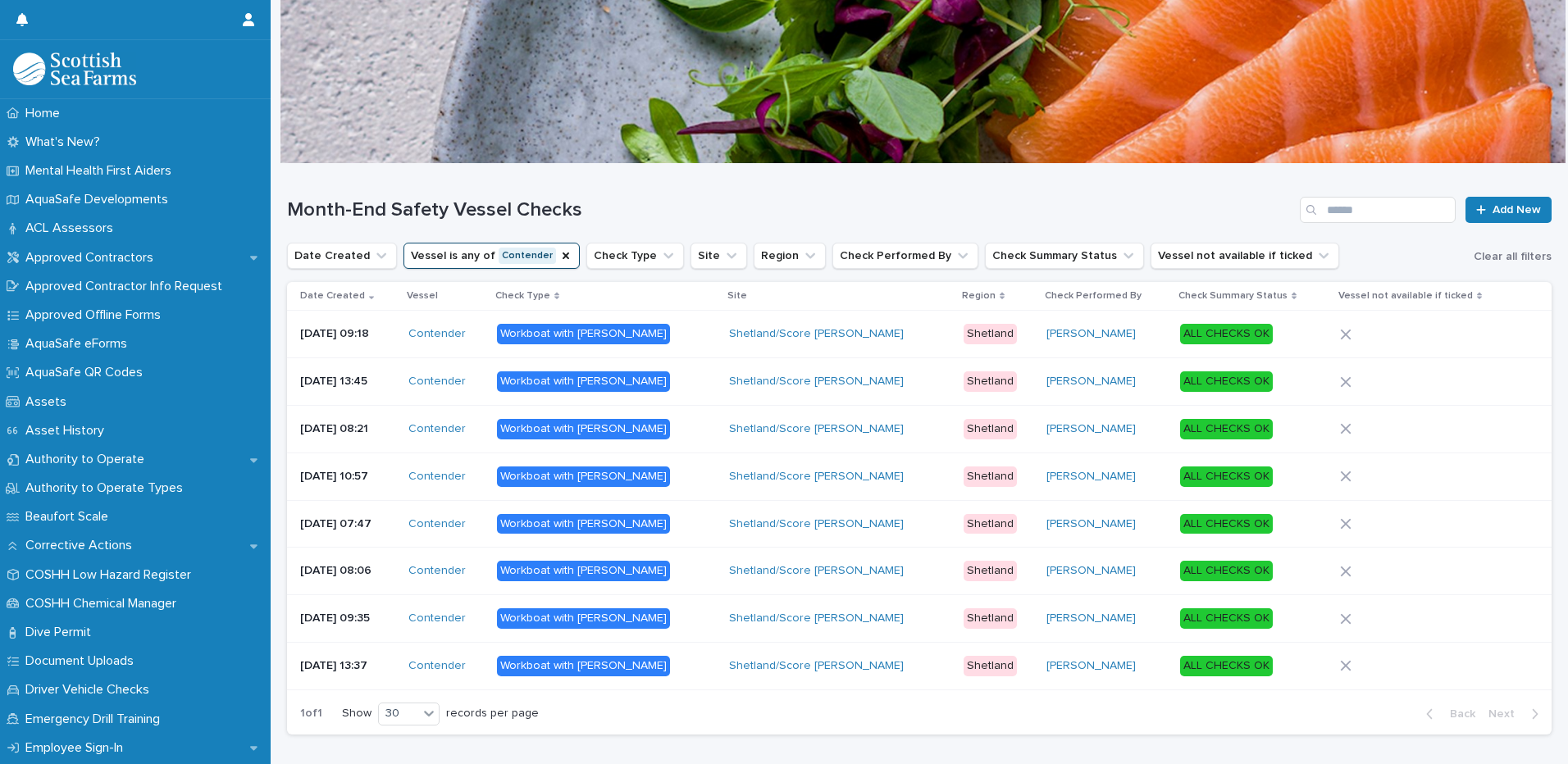
click at [395, 382] on p "[DATE] 13:45" at bounding box center [348, 381] width 95 height 14
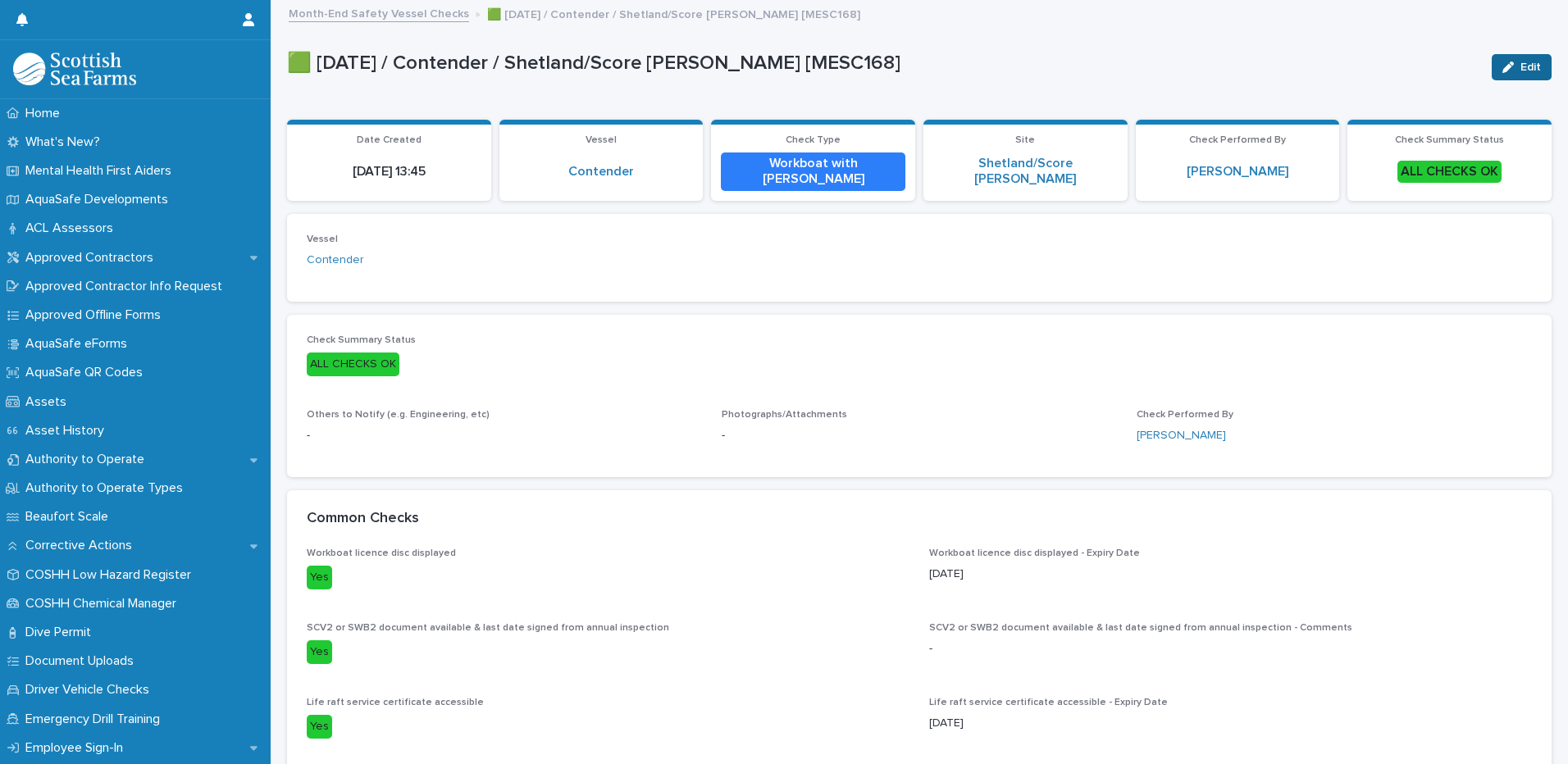
click at [1531, 61] on button "Edit" at bounding box center [1521, 67] width 60 height 26
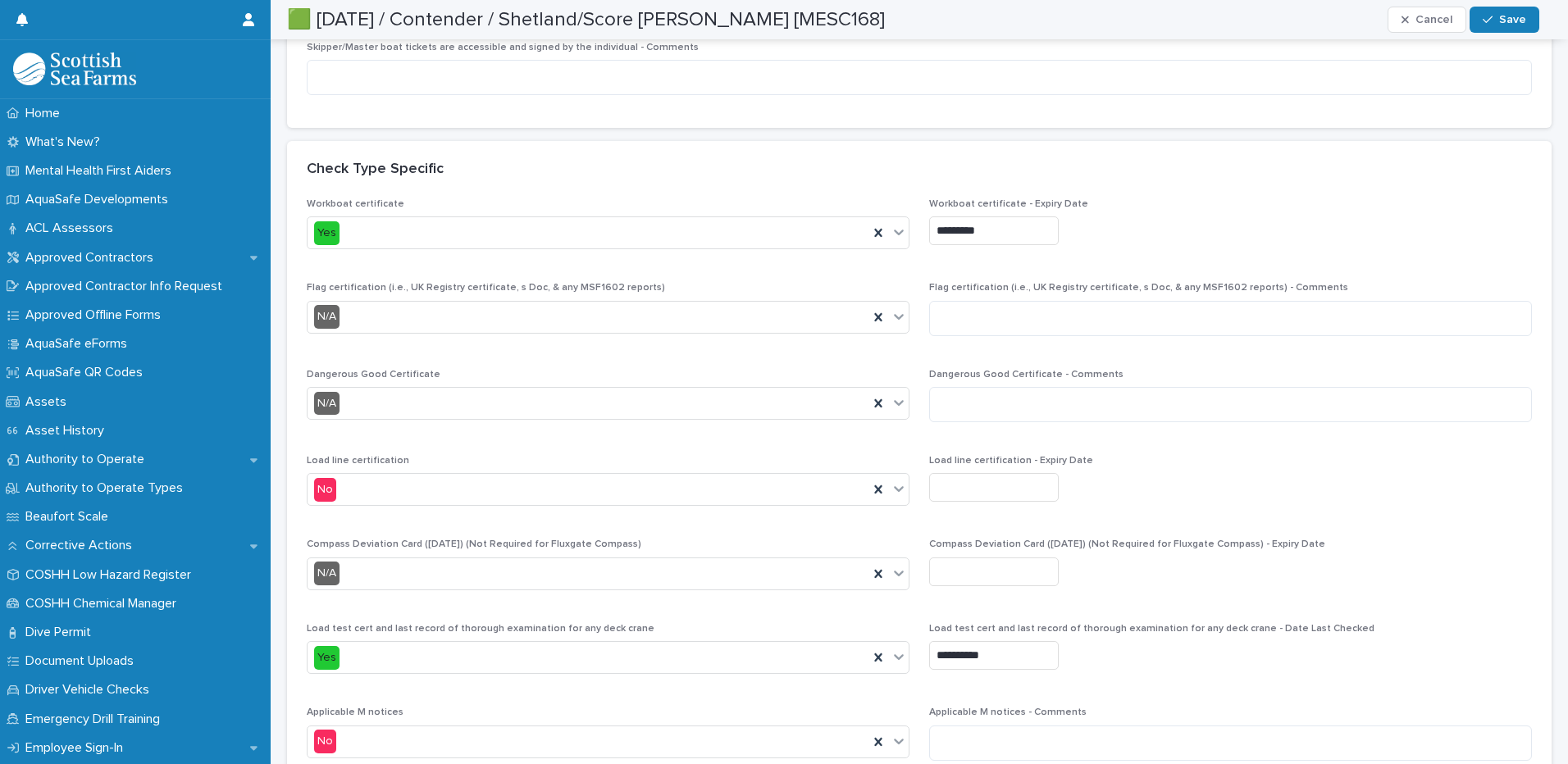
scroll to position [4671, 0]
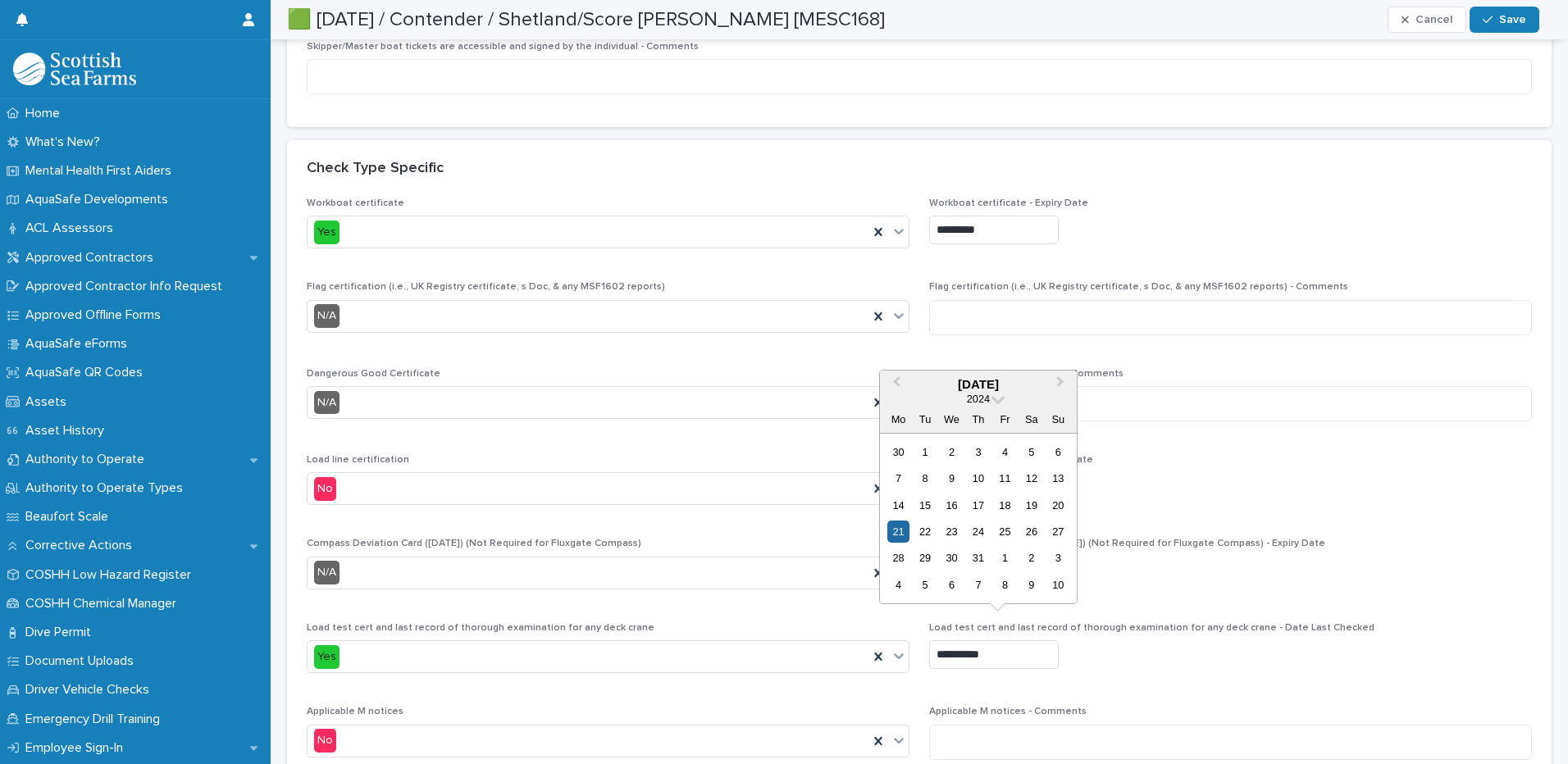
drag, startPoint x: 991, startPoint y: 640, endPoint x: 930, endPoint y: 640, distance: 61.0
click at [930, 640] on input "**********" at bounding box center [994, 654] width 129 height 29
type input "*********"
click at [1398, 197] on p "Workboat certificate - Expiry Date" at bounding box center [1230, 203] width 603 height 11
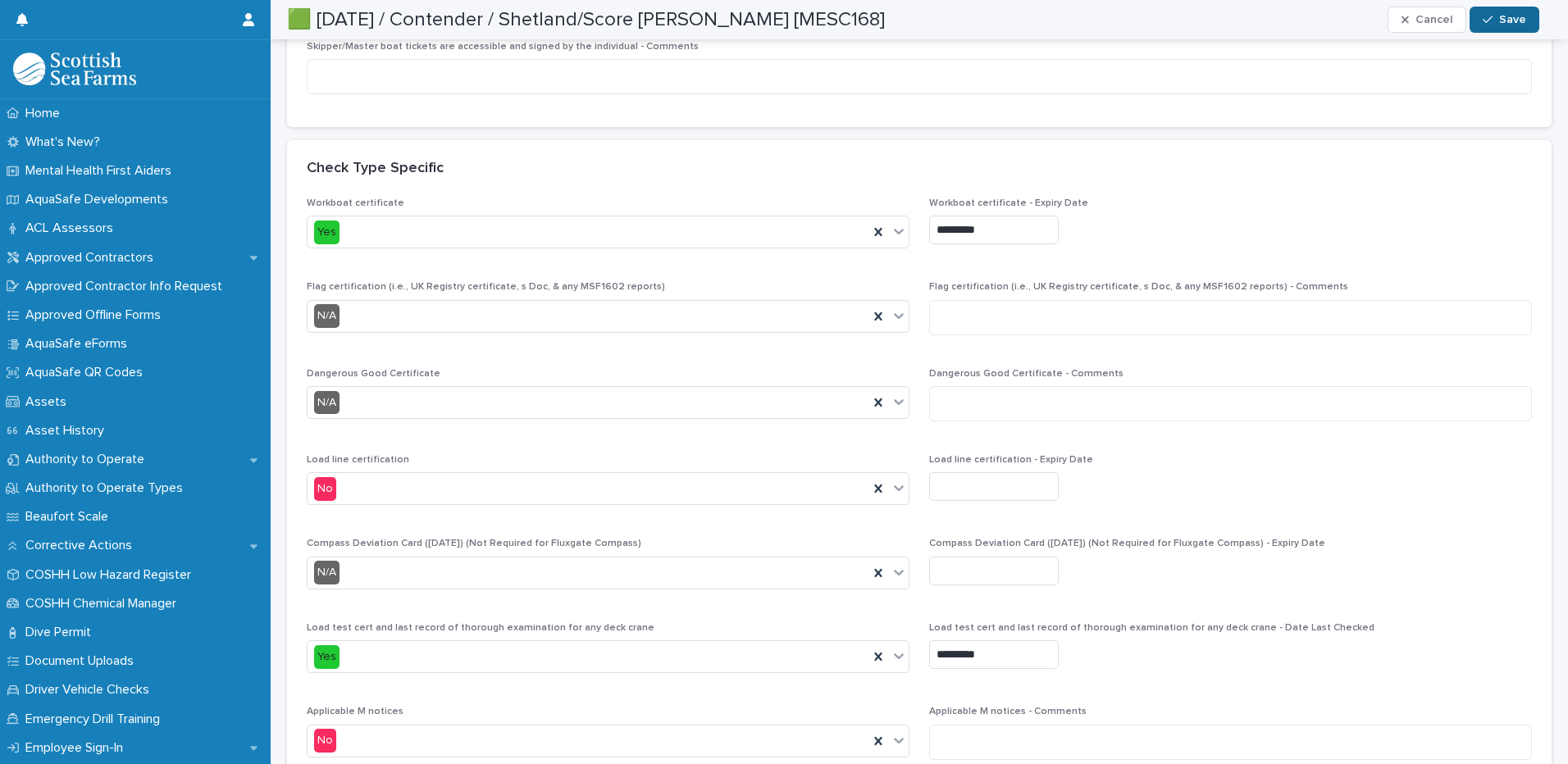
click at [1520, 24] on span "Save" at bounding box center [1512, 20] width 27 height 11
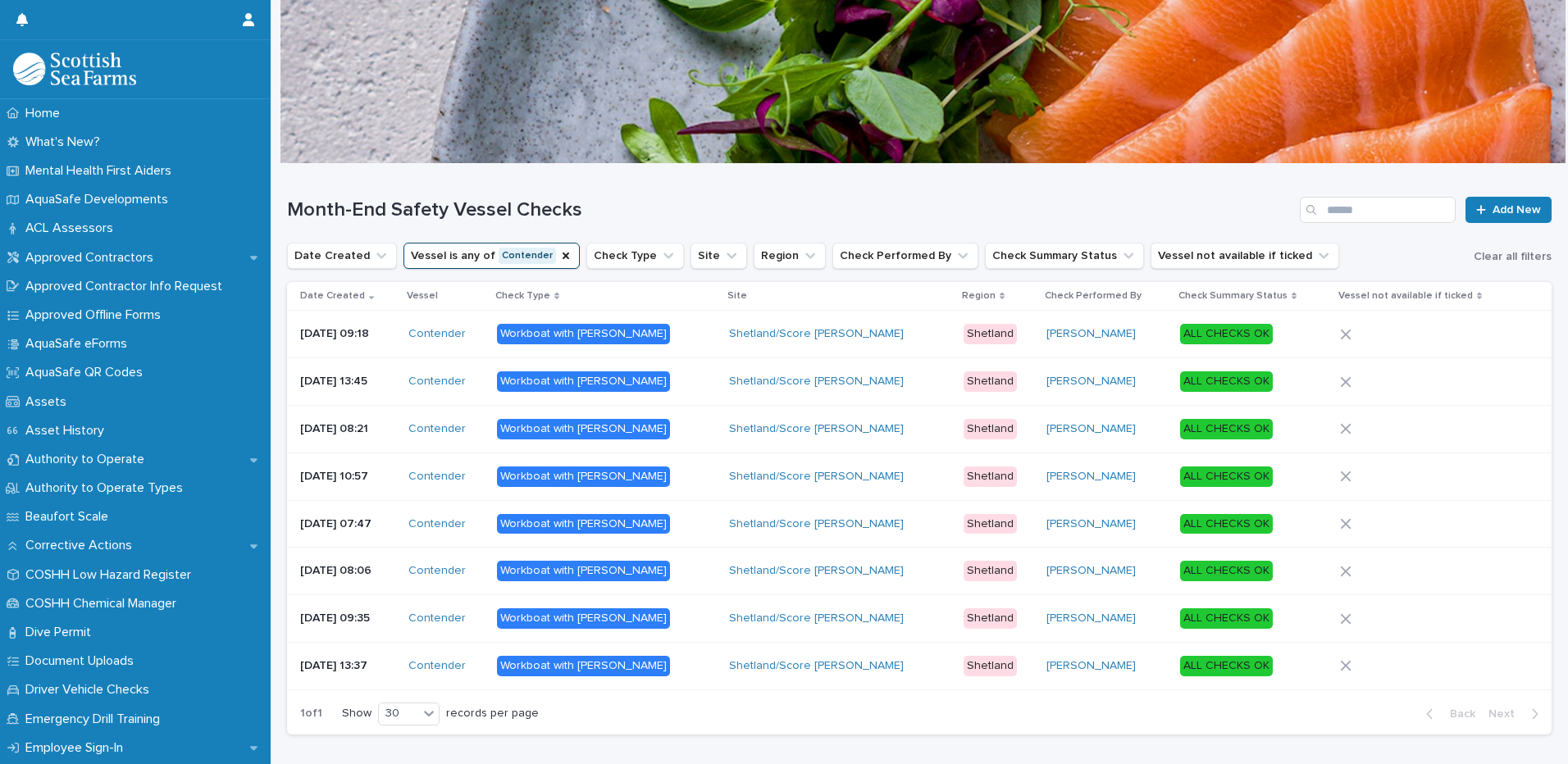
click at [395, 336] on p "[DATE] 09:18" at bounding box center [348, 334] width 95 height 14
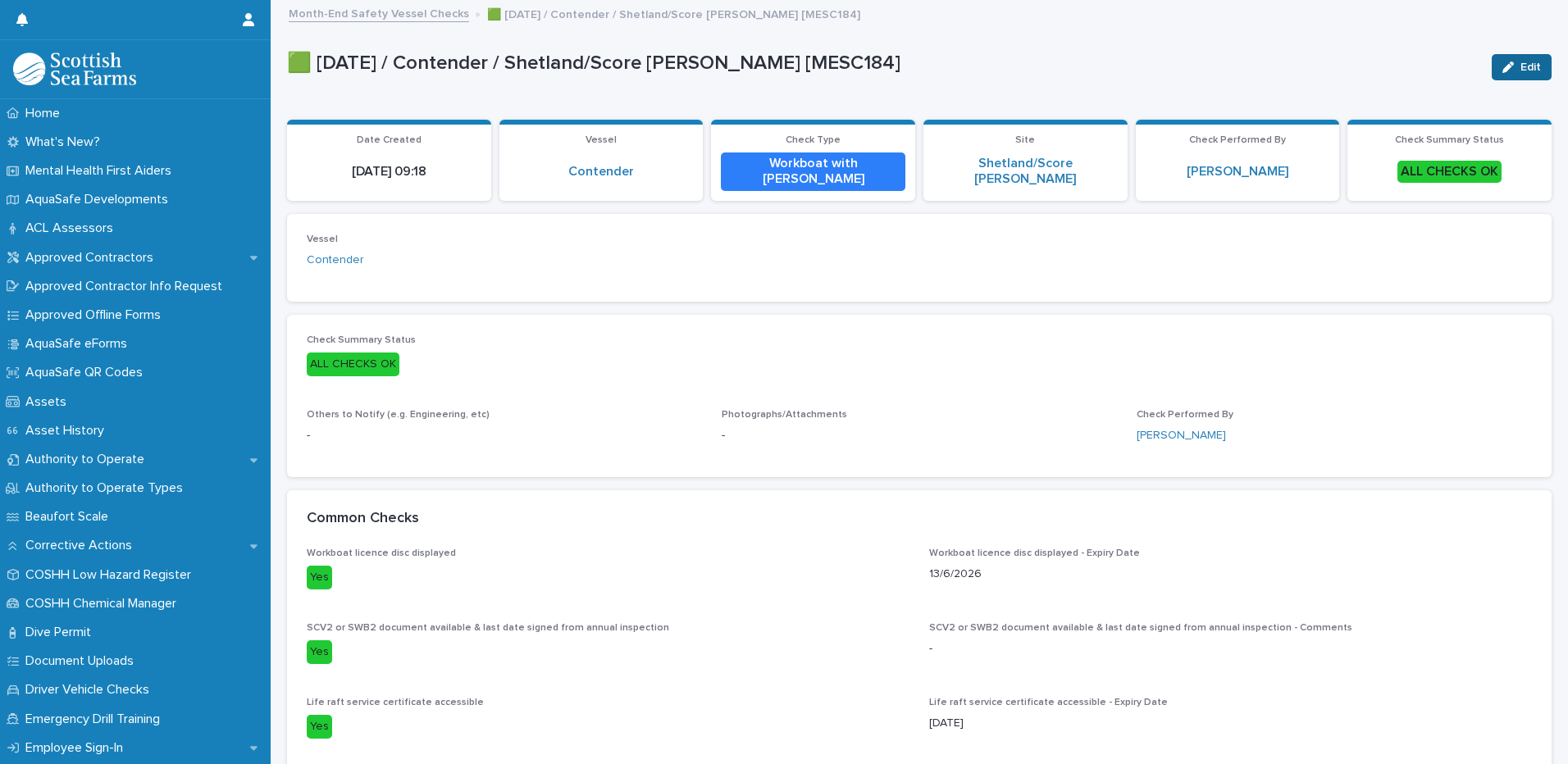
click at [1508, 71] on button "Edit" at bounding box center [1521, 67] width 60 height 26
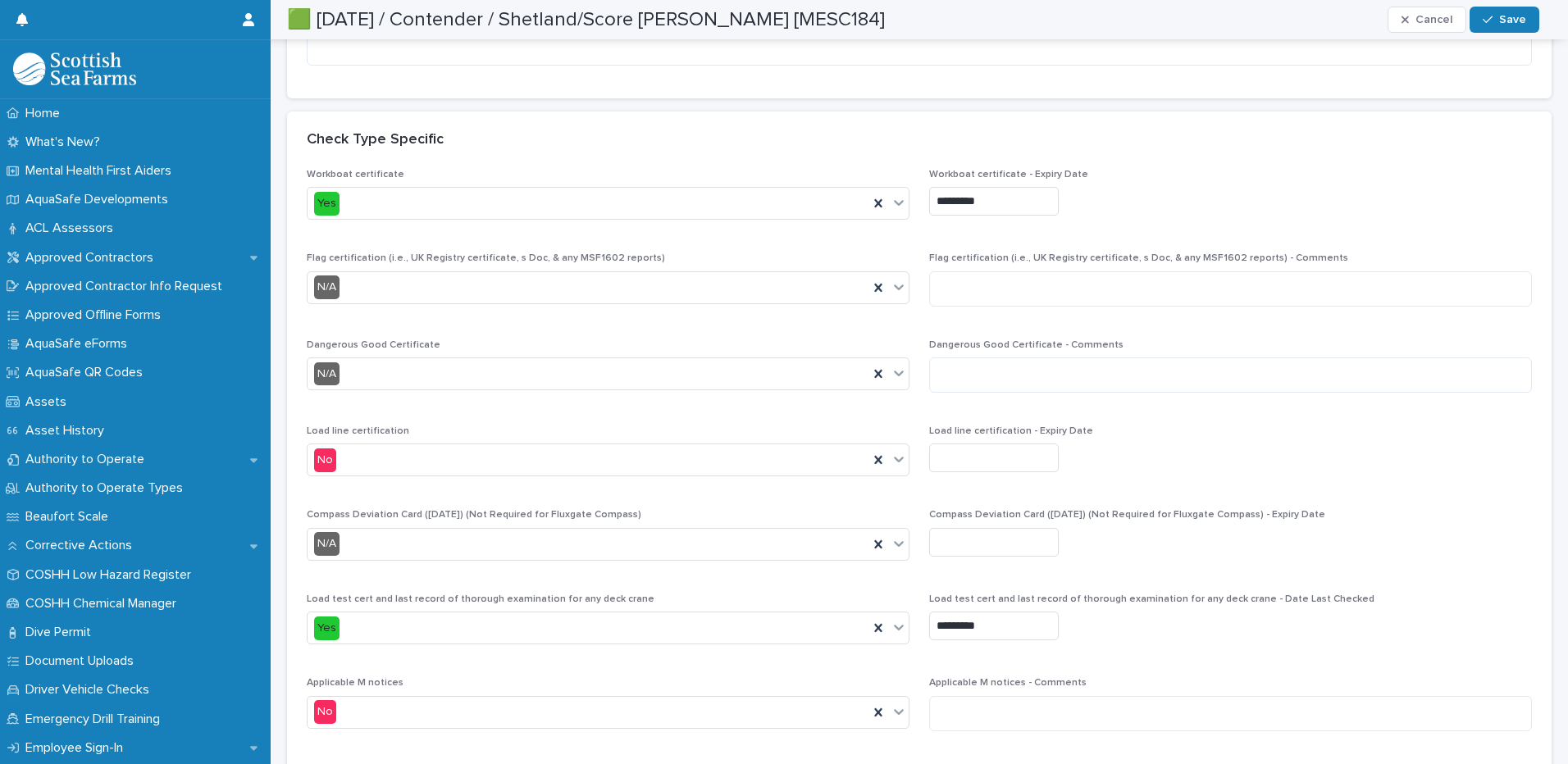
scroll to position [4753, 0]
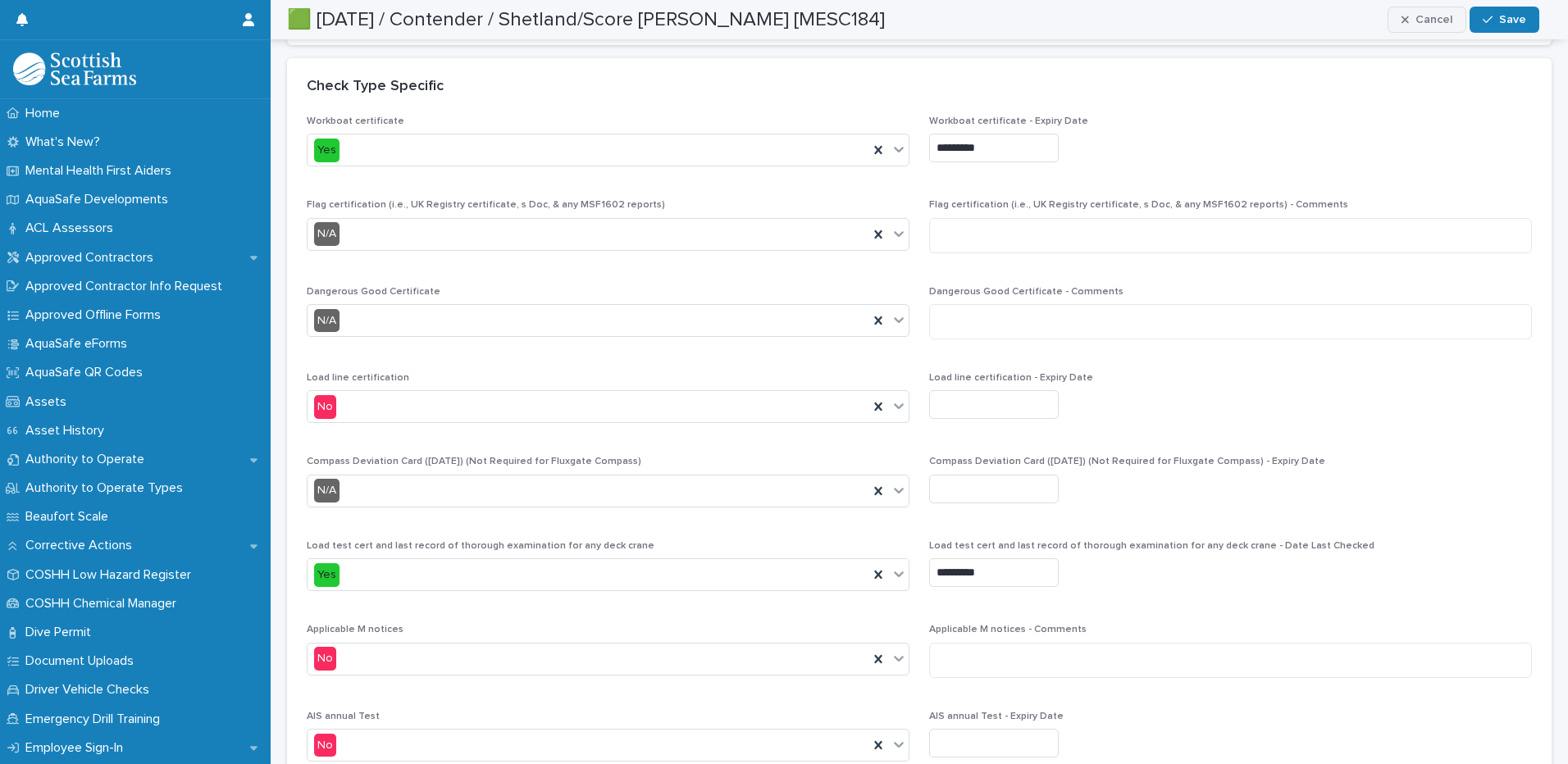
click at [1418, 20] on span "Cancel" at bounding box center [1433, 20] width 36 height 11
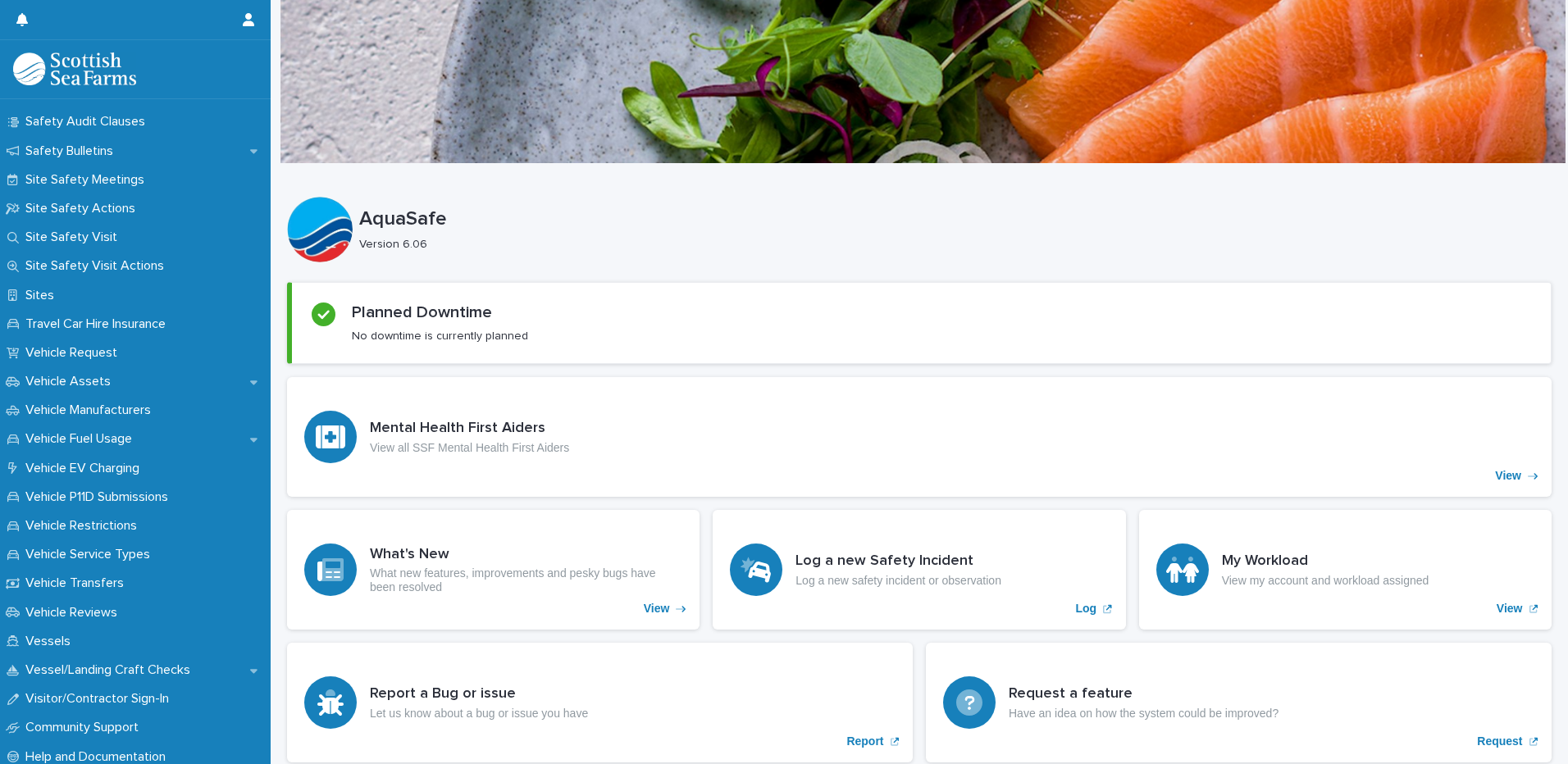
scroll to position [1065, 0]
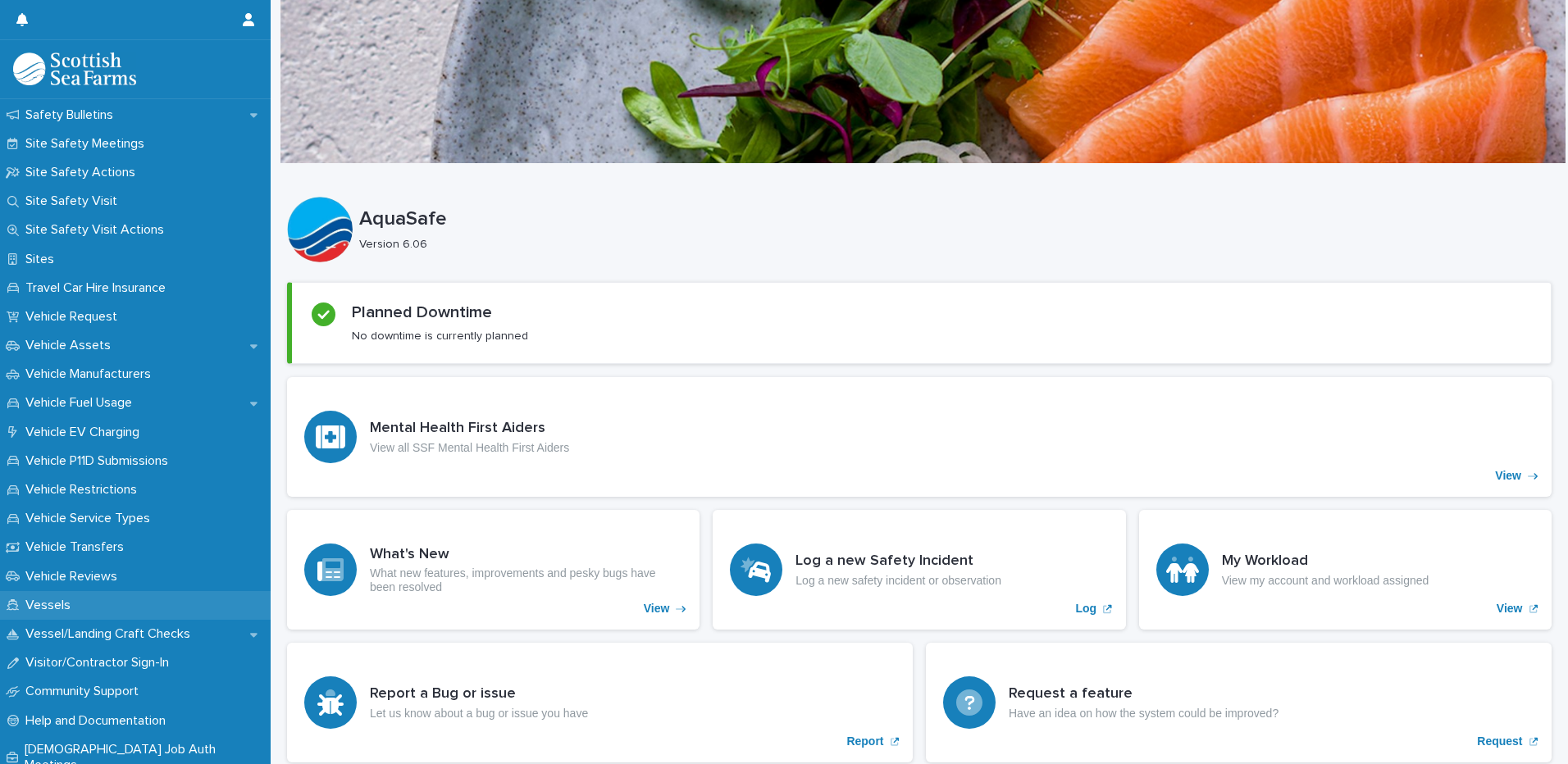
click at [79, 601] on p "Vessels" at bounding box center [51, 605] width 65 height 16
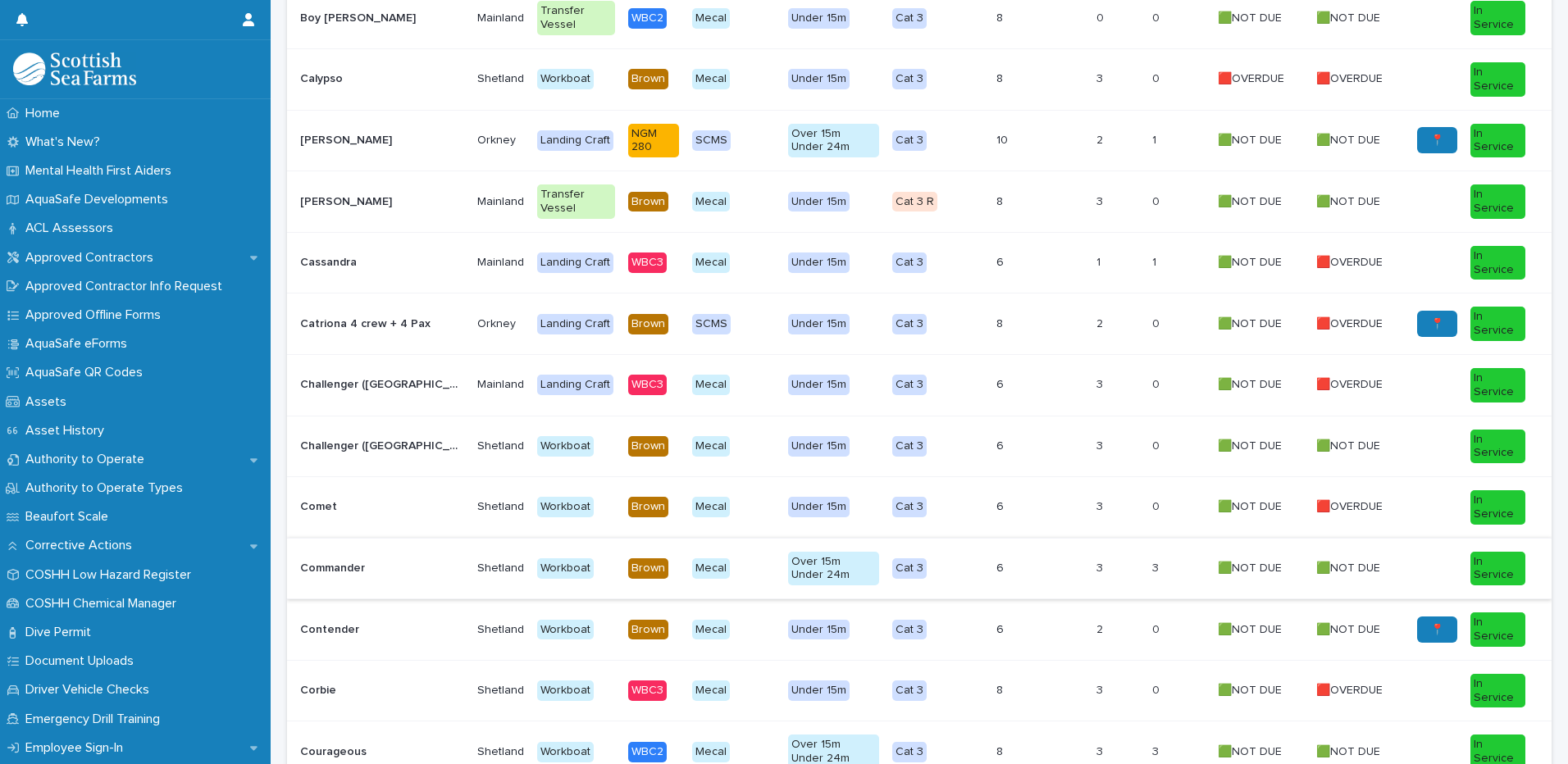
scroll to position [738, 0]
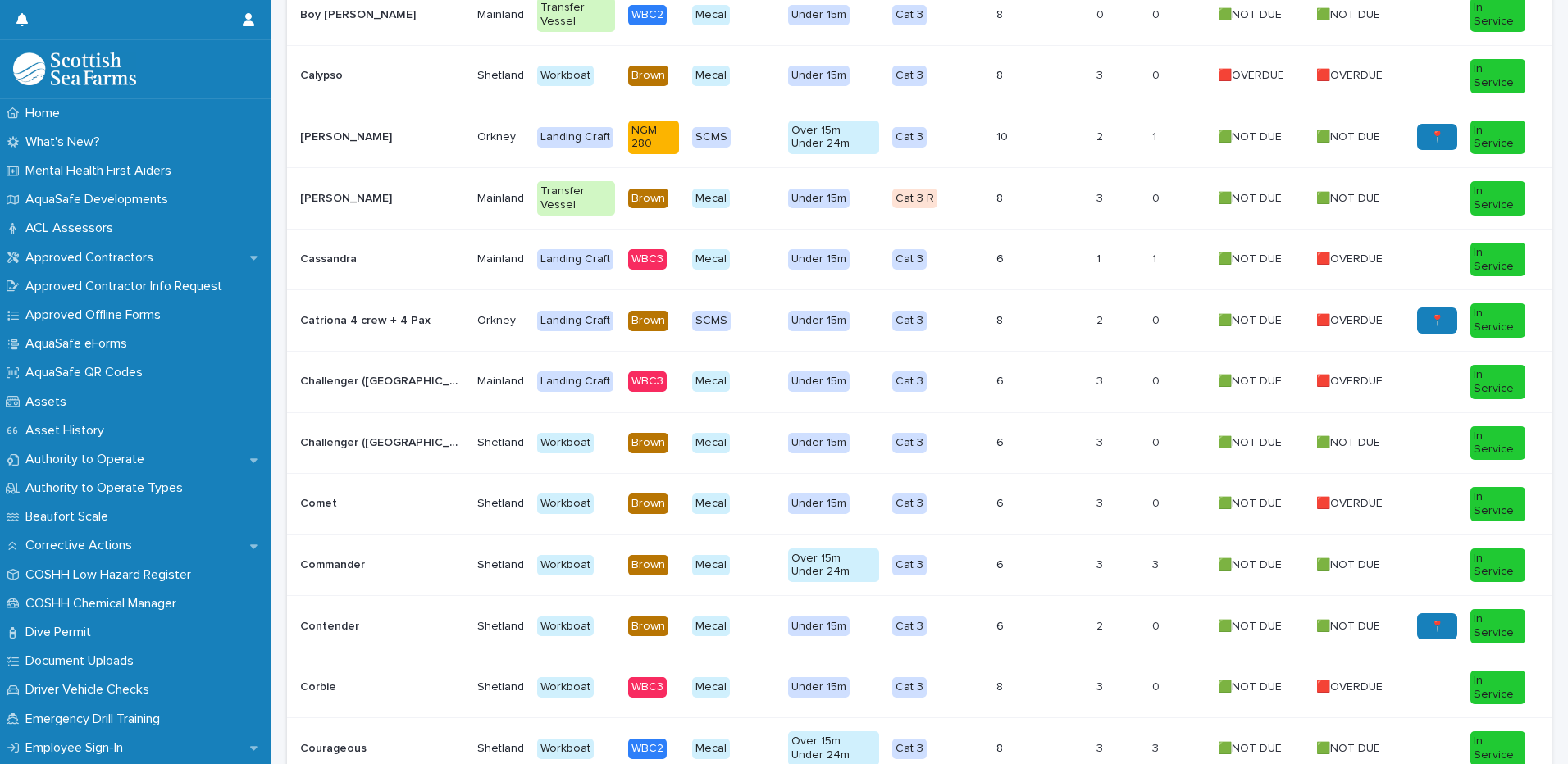
click at [387, 631] on p at bounding box center [382, 627] width 164 height 14
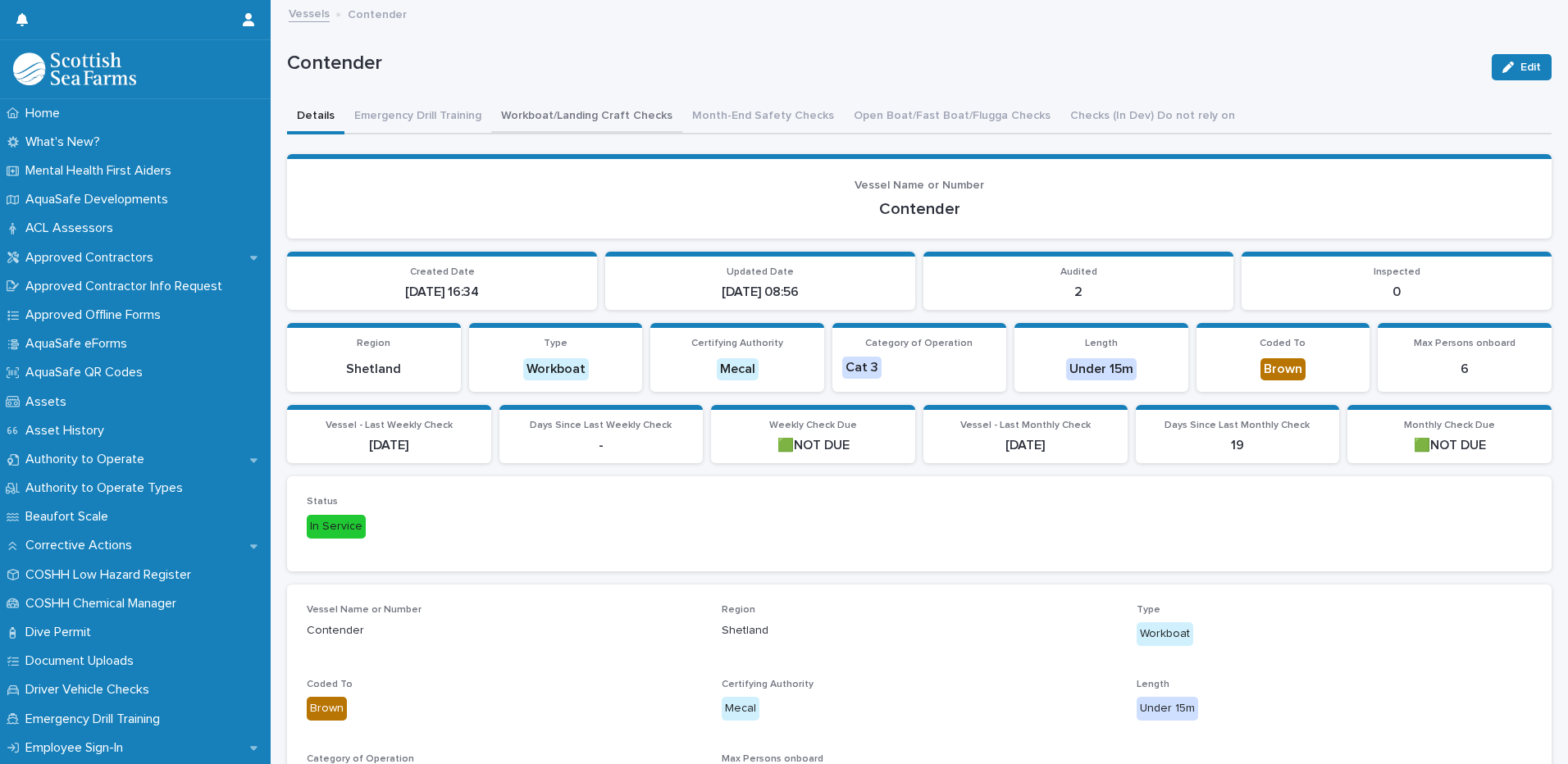
click at [563, 114] on button "Workboat/Landing Craft Checks" at bounding box center [587, 117] width 191 height 35
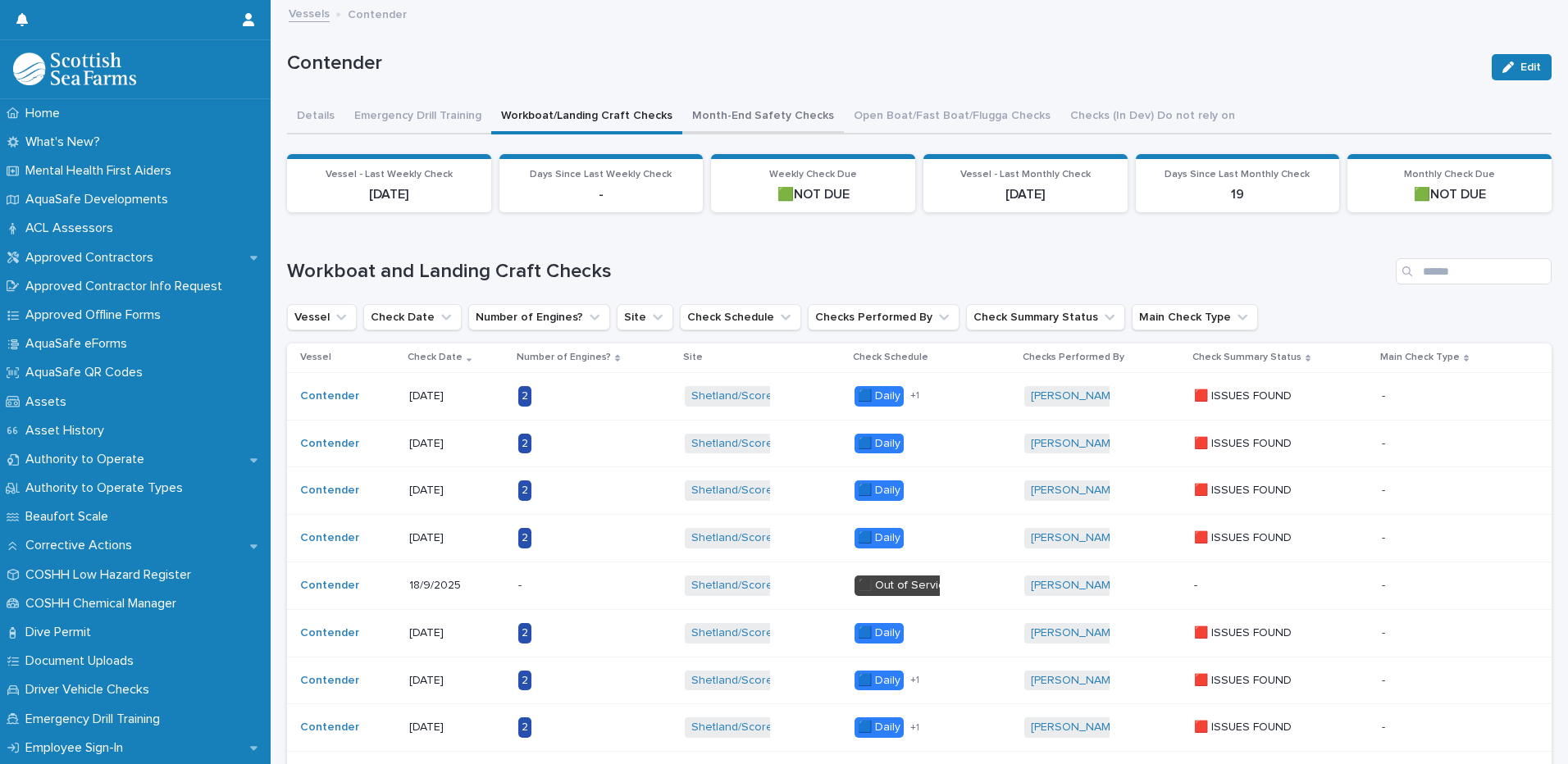
click at [747, 116] on button "Month-End Safety Checks" at bounding box center [762, 117] width 162 height 35
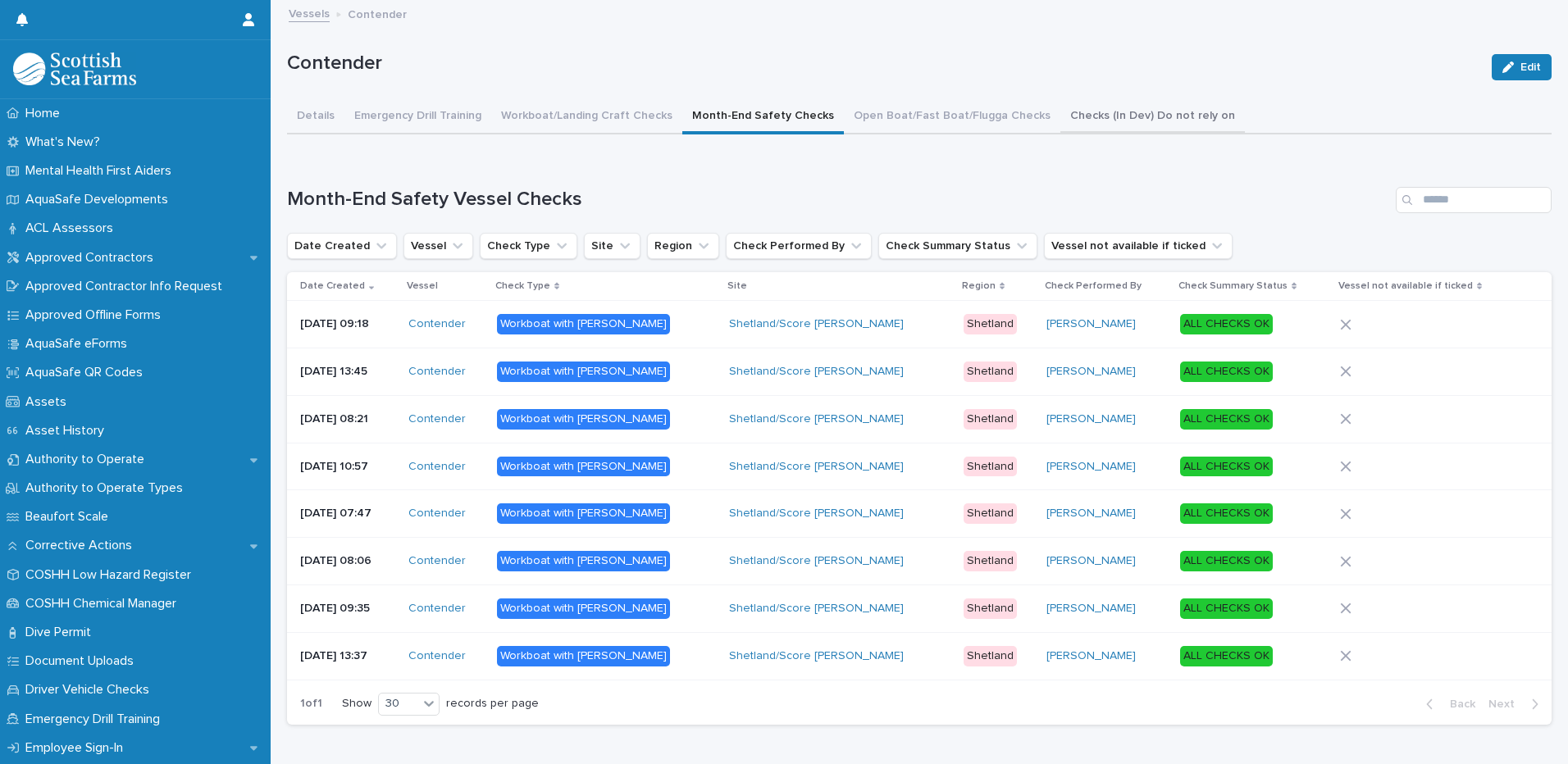
click at [1145, 121] on button "Checks (In Dev) Do not rely on" at bounding box center [1152, 117] width 184 height 35
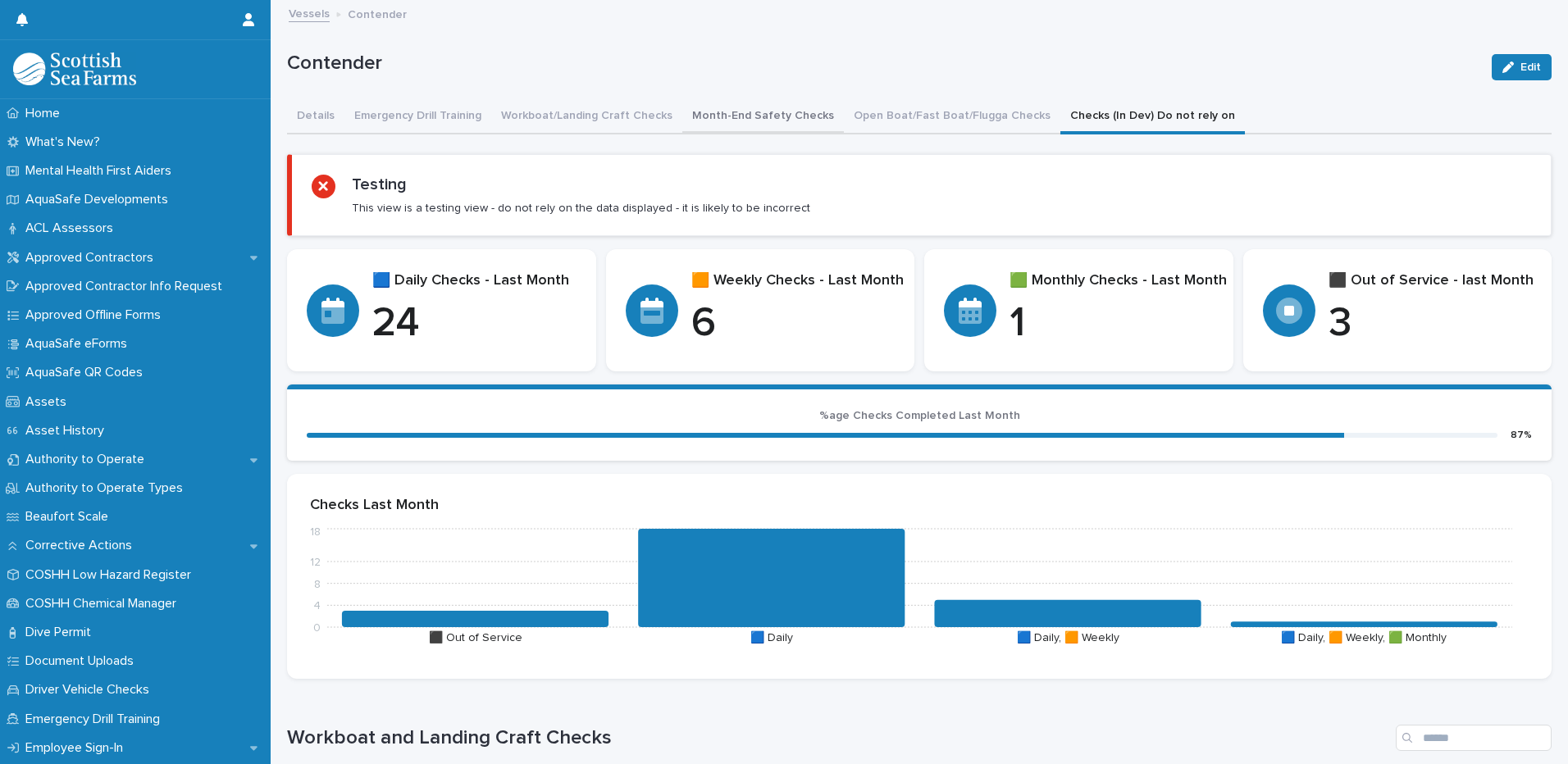
click at [728, 115] on button "Month-End Safety Checks" at bounding box center [762, 117] width 162 height 35
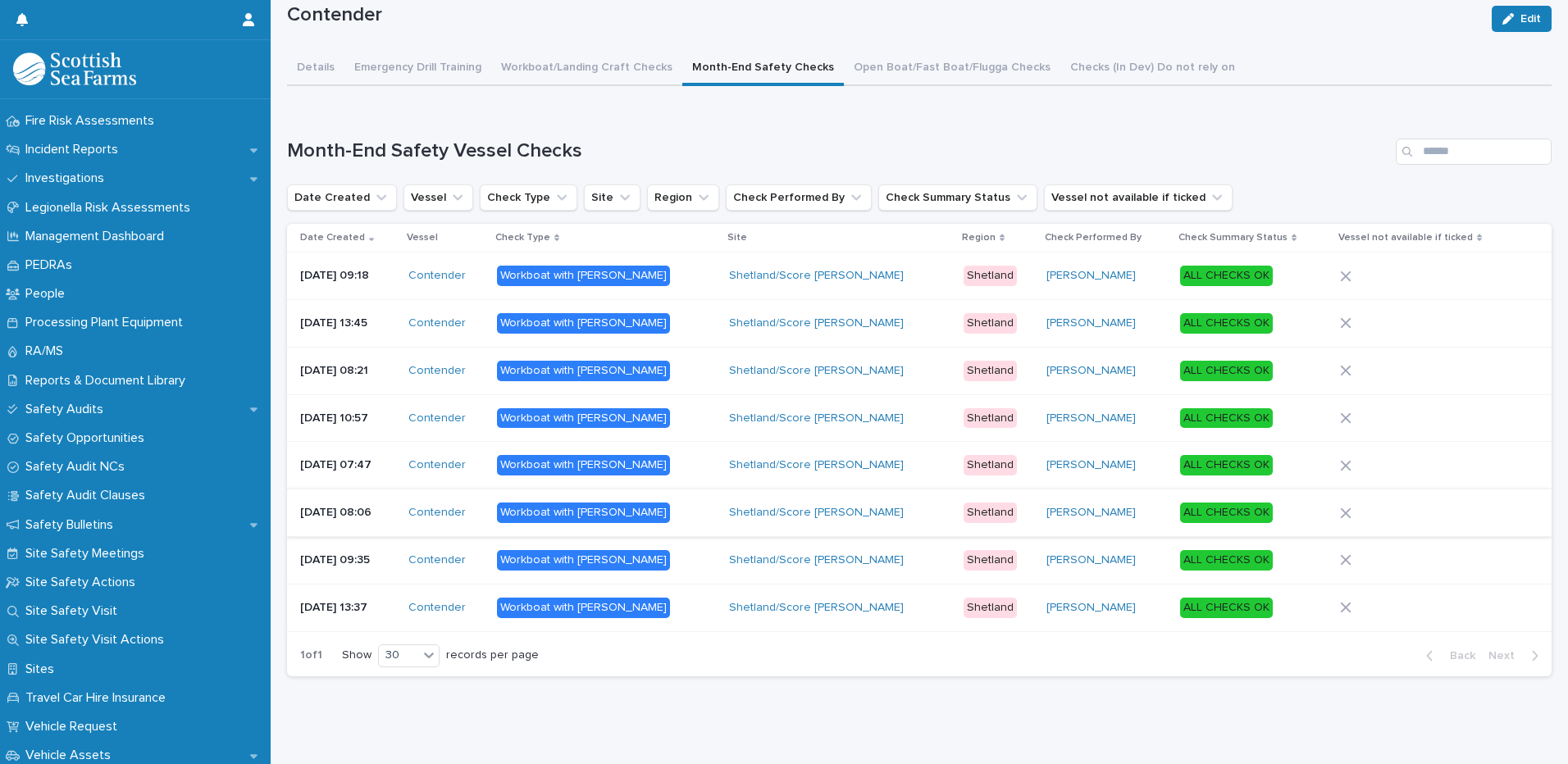
scroll to position [68, 0]
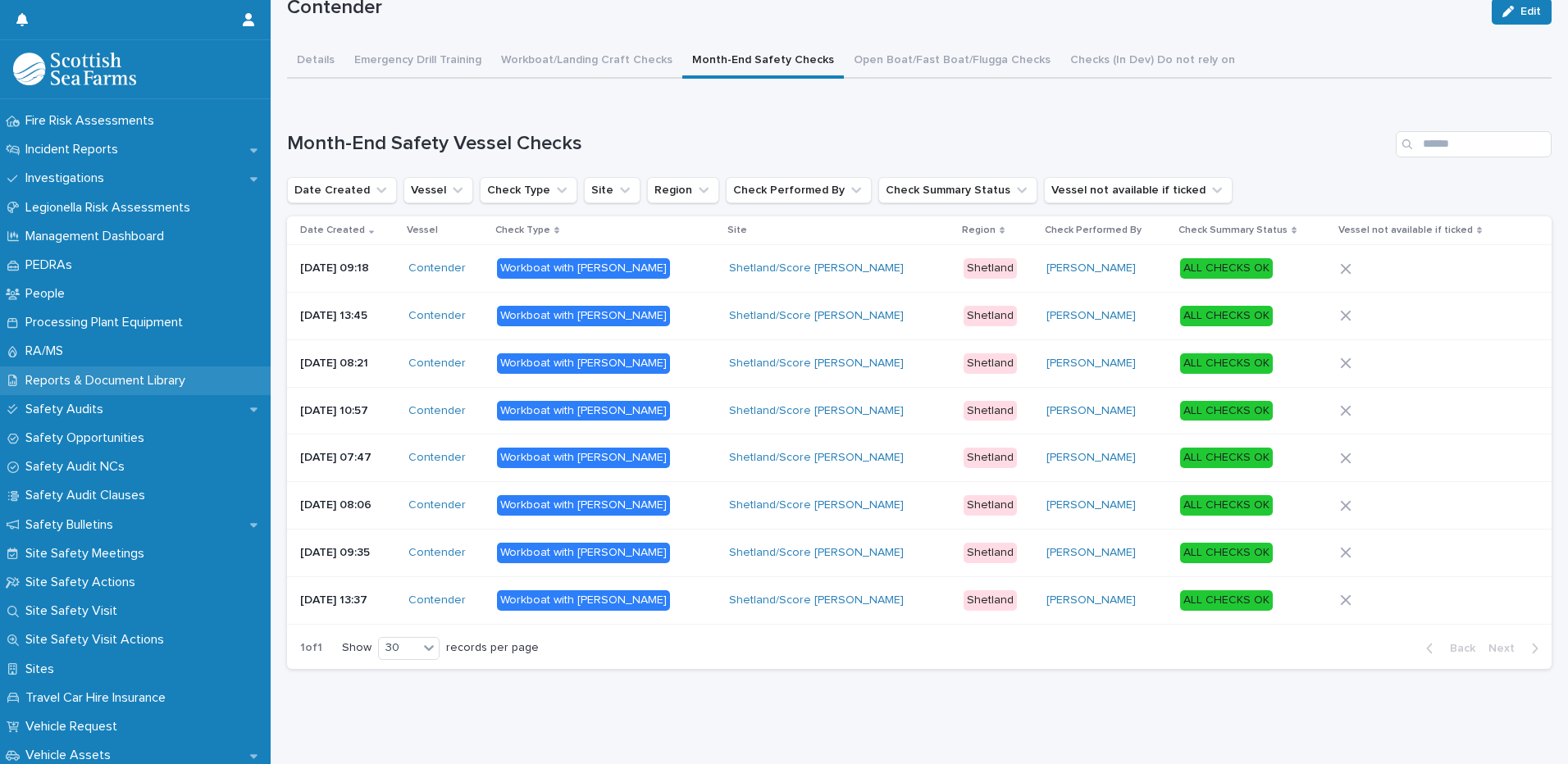
click at [47, 378] on p "Reports & Document Library" at bounding box center [109, 381] width 180 height 16
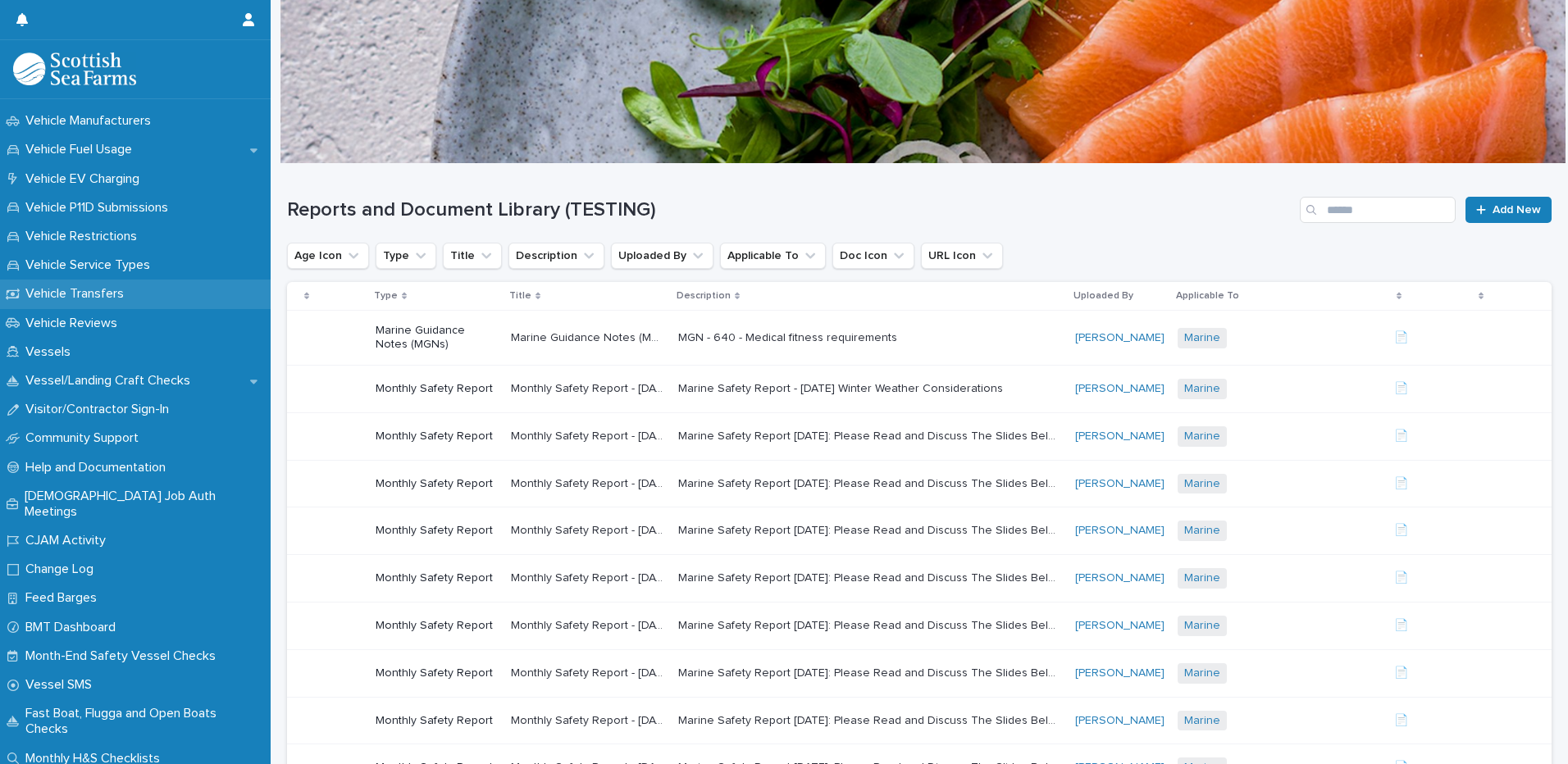
scroll to position [1341, 0]
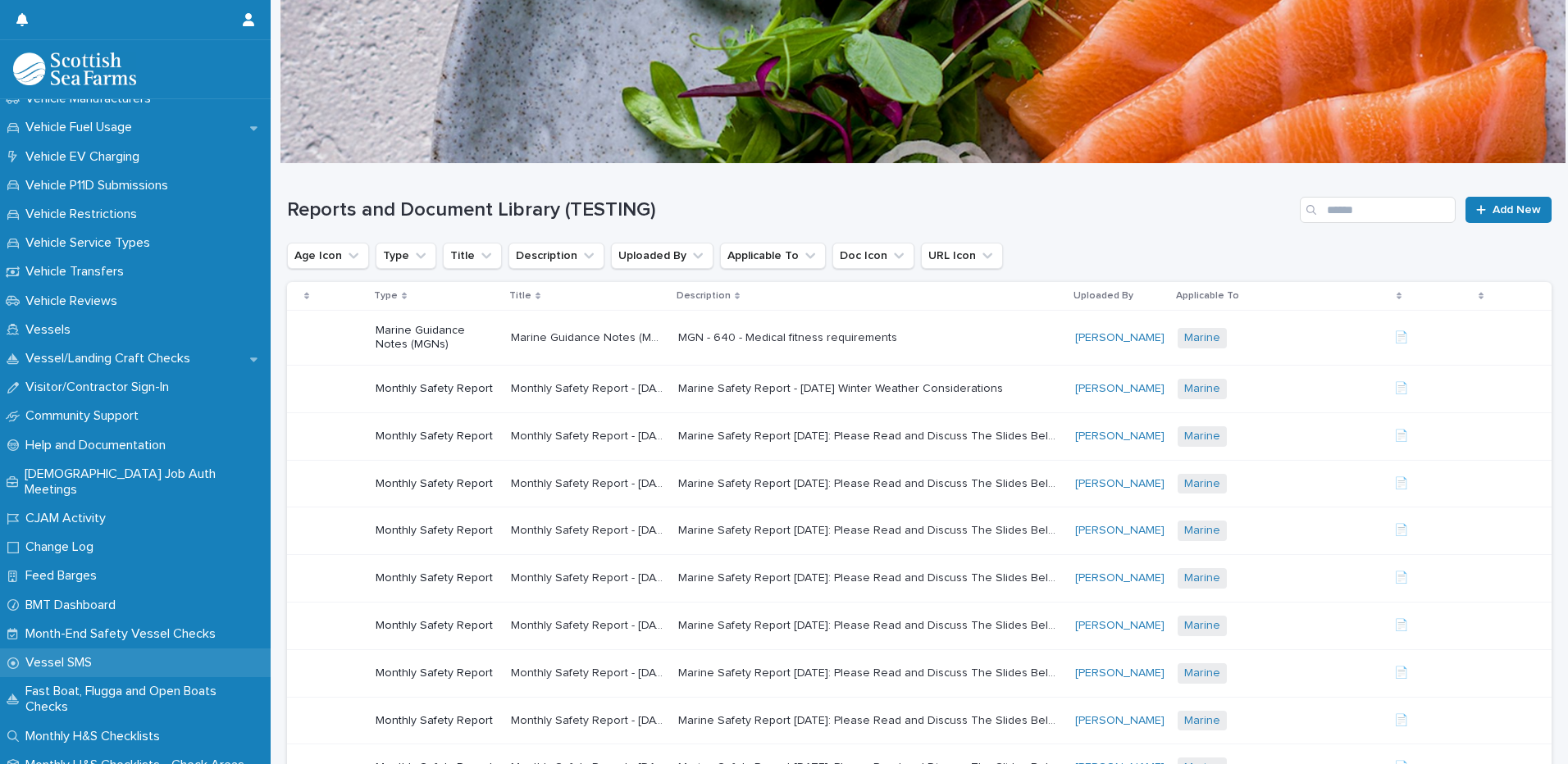
click at [113, 653] on div "Vessel SMS" at bounding box center [135, 662] width 270 height 29
